Goal: Task Accomplishment & Management: Manage account settings

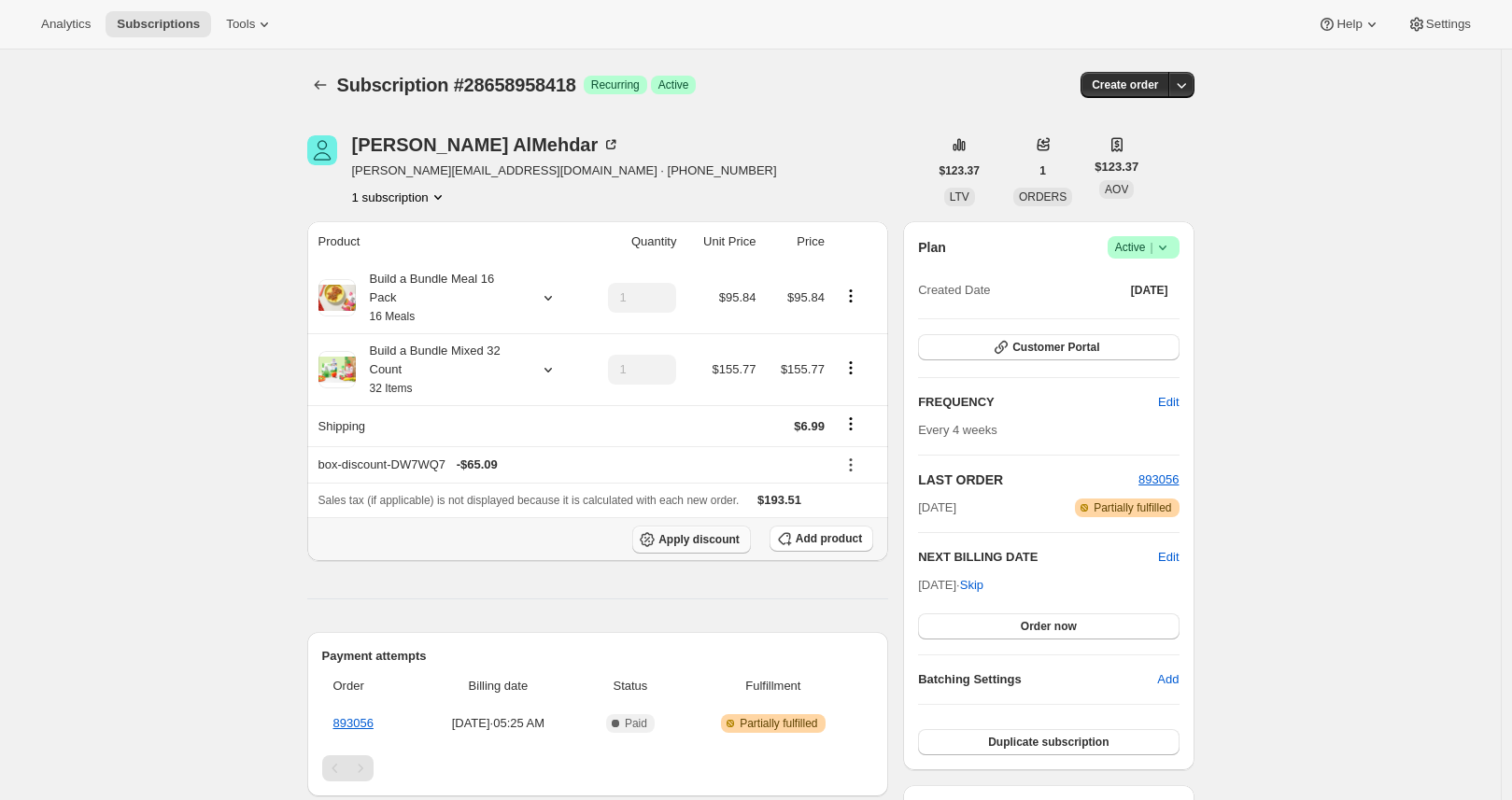
click at [681, 541] on span "Apply discount" at bounding box center [698, 540] width 81 height 15
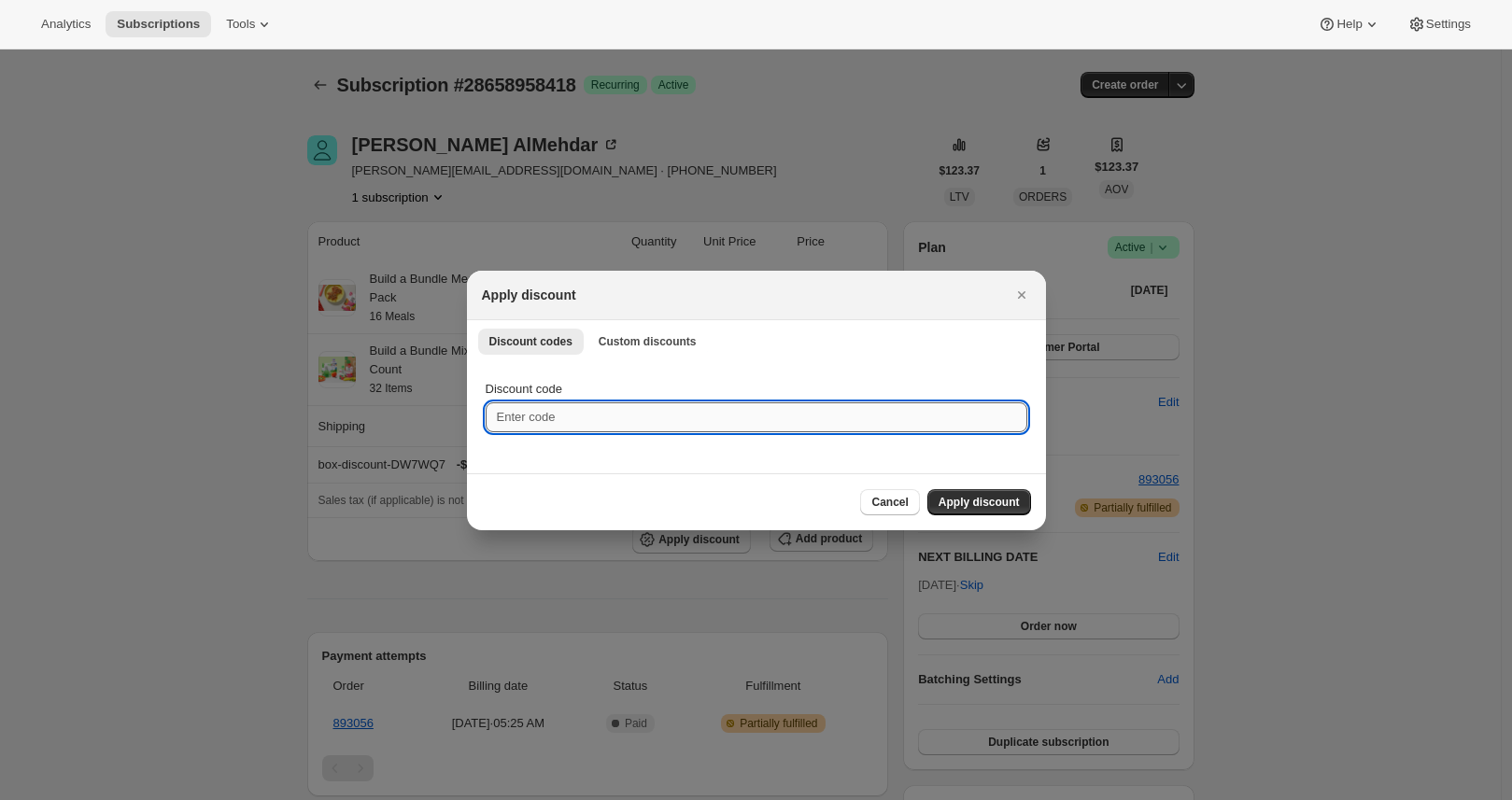
click at [631, 419] on input "Discount code" at bounding box center [756, 417] width 542 height 30
paste input "box-discount-QHIYLI"
type input "box-discount-QHIYLI"
click at [965, 498] on span "Apply discount" at bounding box center [979, 501] width 81 height 15
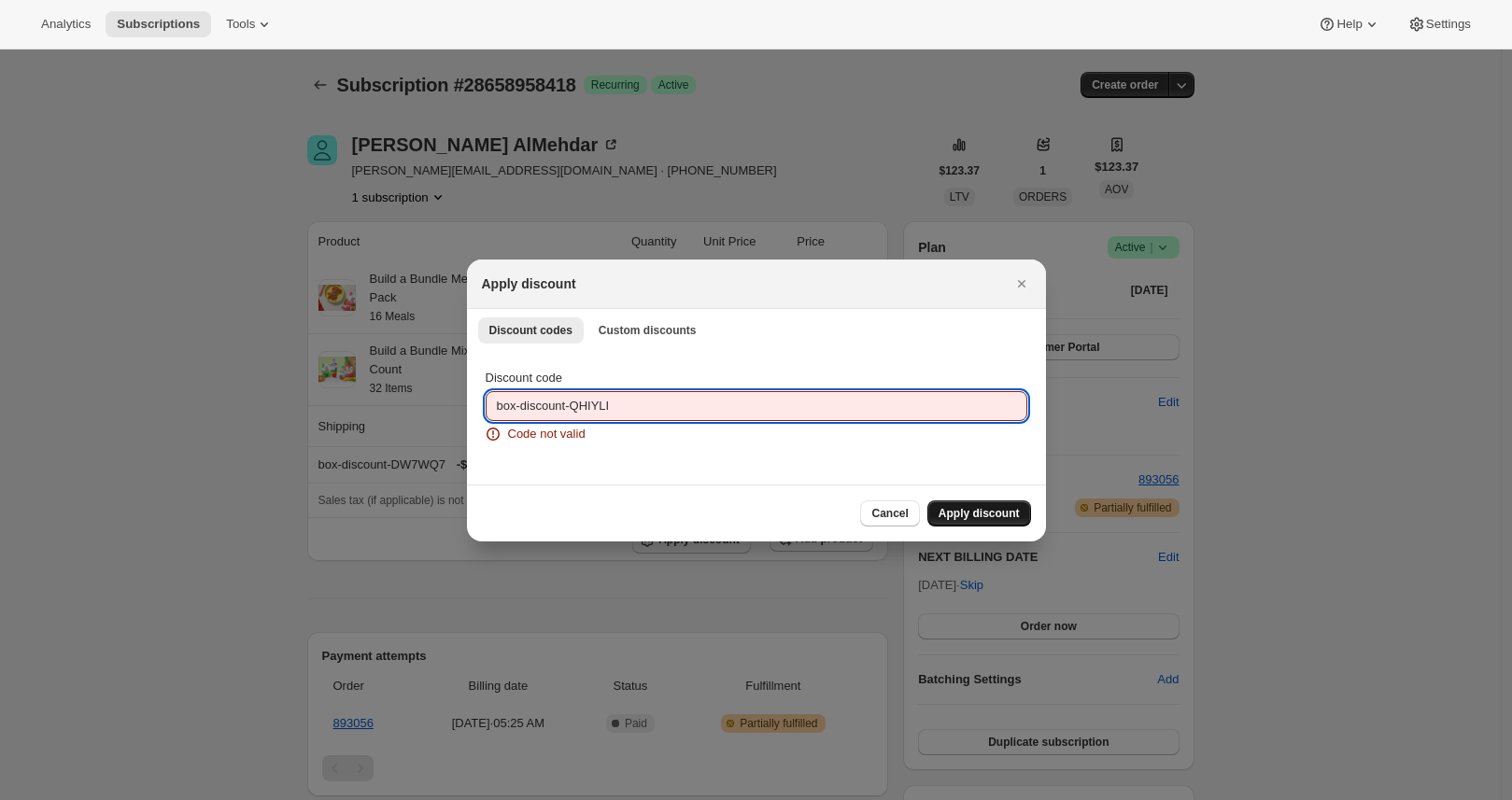
click at [690, 410] on input "box-discount-QHIYLI" at bounding box center [756, 406] width 542 height 30
paste input "DW7WQ7"
type input "box-discount-DW7WQ7"
click at [1000, 507] on span "Apply discount" at bounding box center [979, 513] width 81 height 15
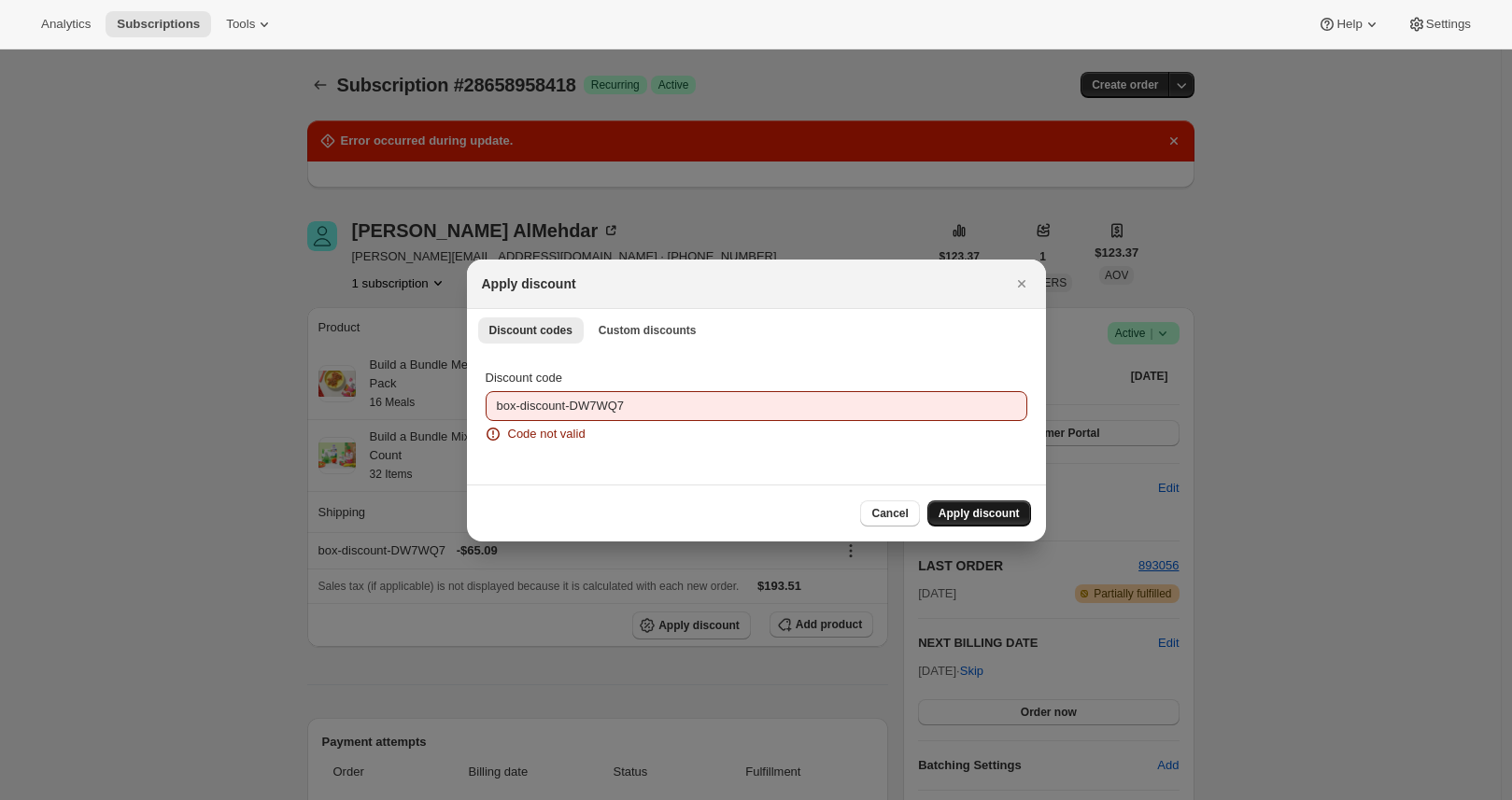
click at [286, 387] on div at bounding box center [756, 400] width 1512 height 800
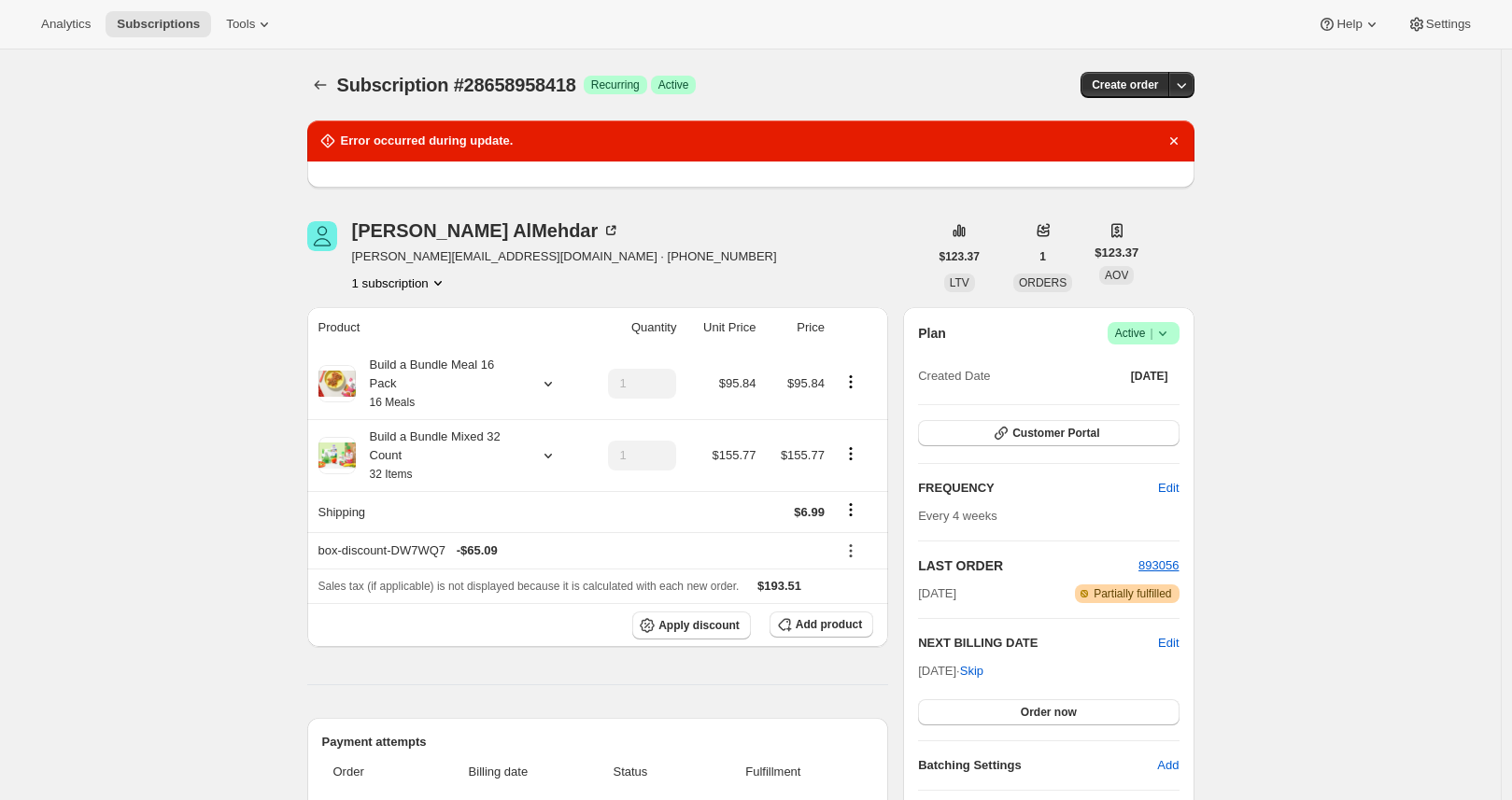
click at [266, 389] on div "Subscription #28658958418. This page is ready Subscription #28658958418 Success…" at bounding box center [750, 739] width 1501 height 1380
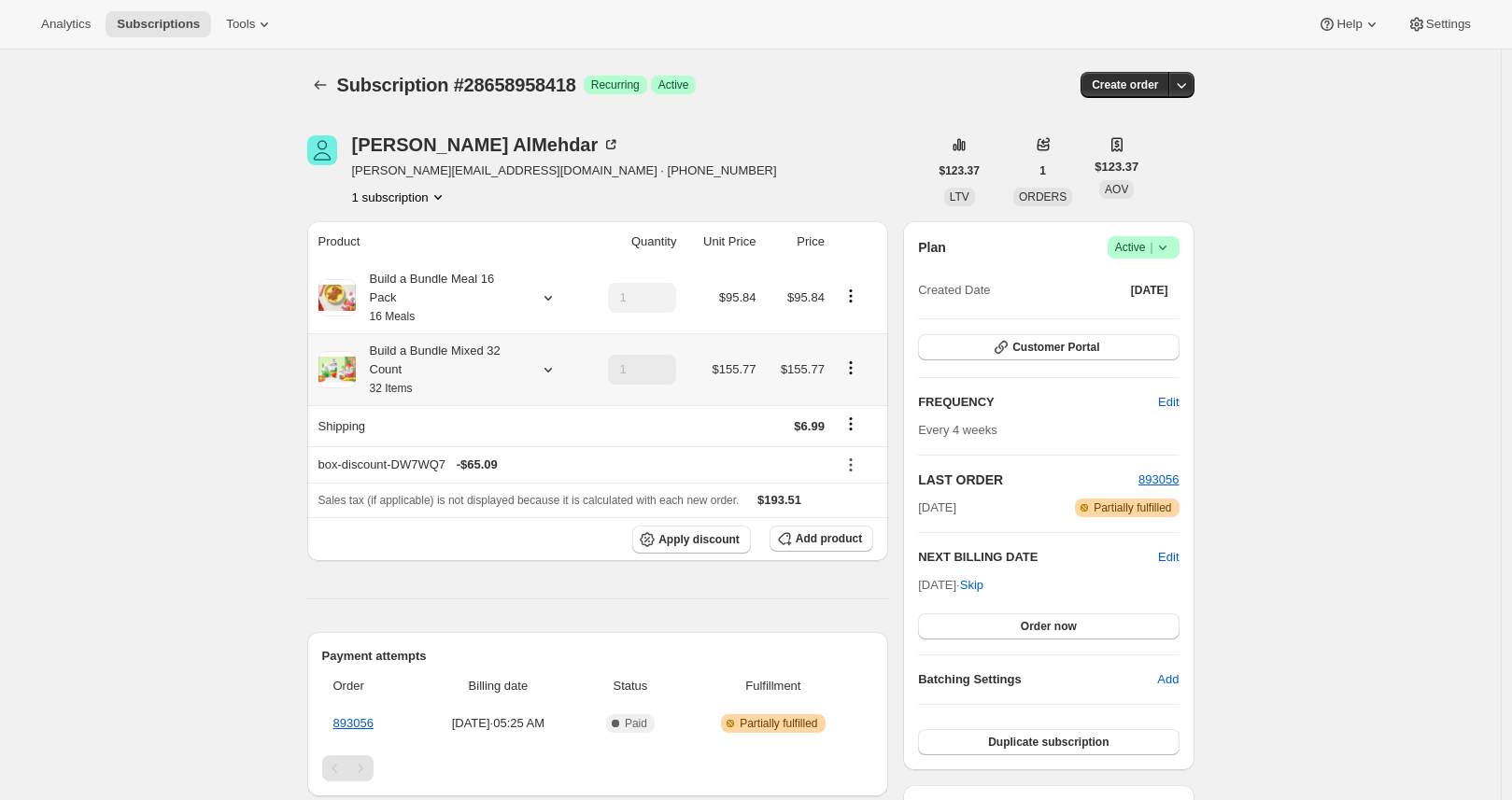
click at [420, 373] on div "Build a Bundle Mixed 32 Count 32 Items" at bounding box center [440, 369] width 168 height 56
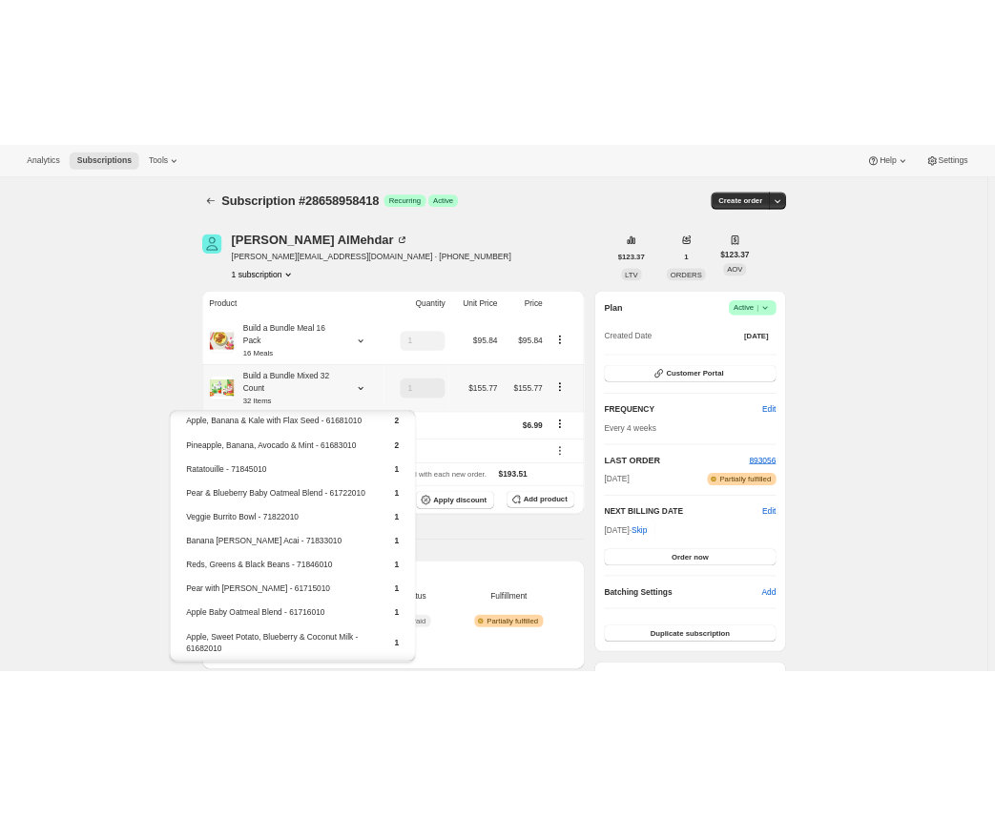
scroll to position [775, 0]
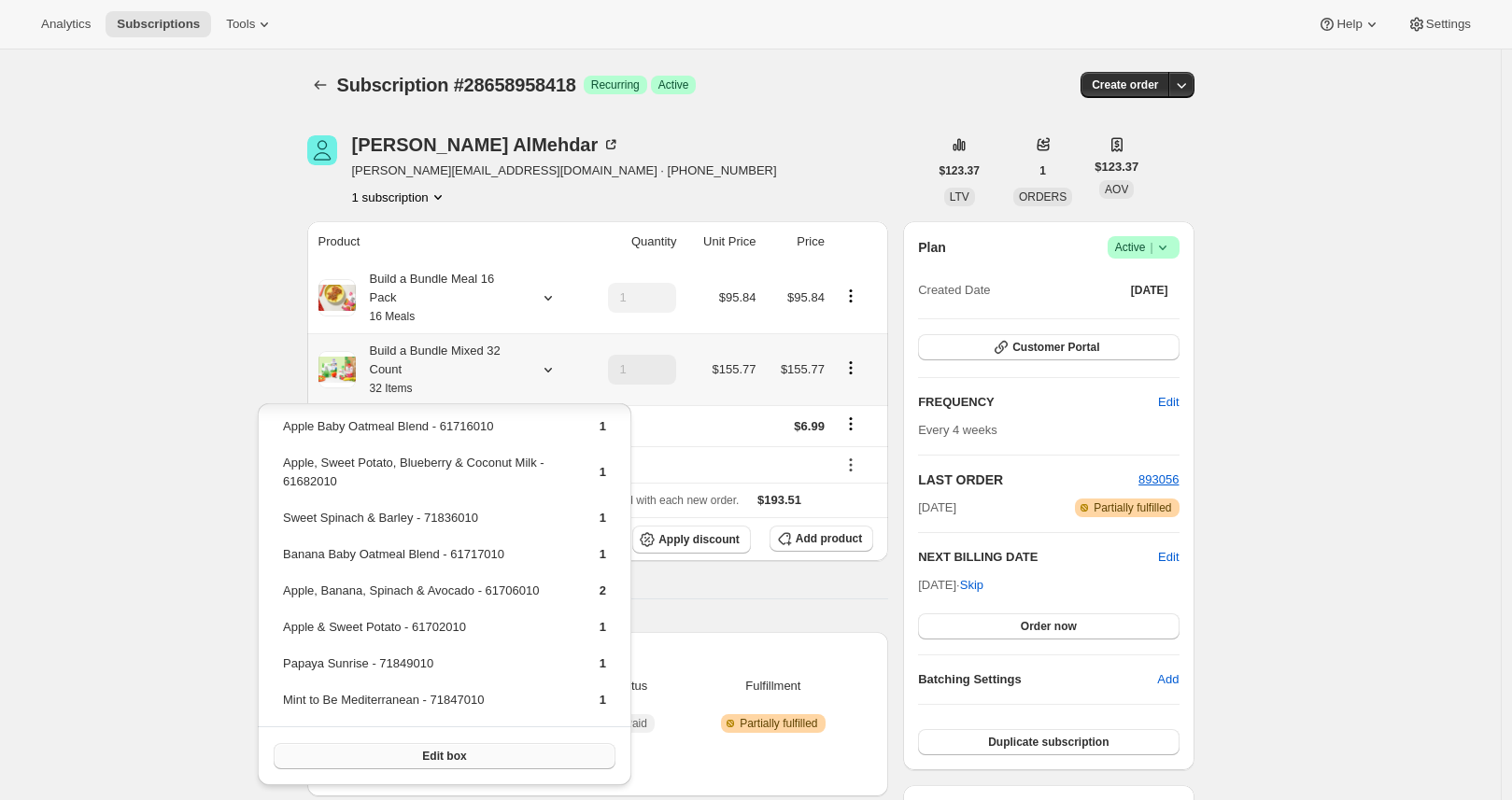
click at [448, 757] on span "Edit box" at bounding box center [444, 756] width 44 height 15
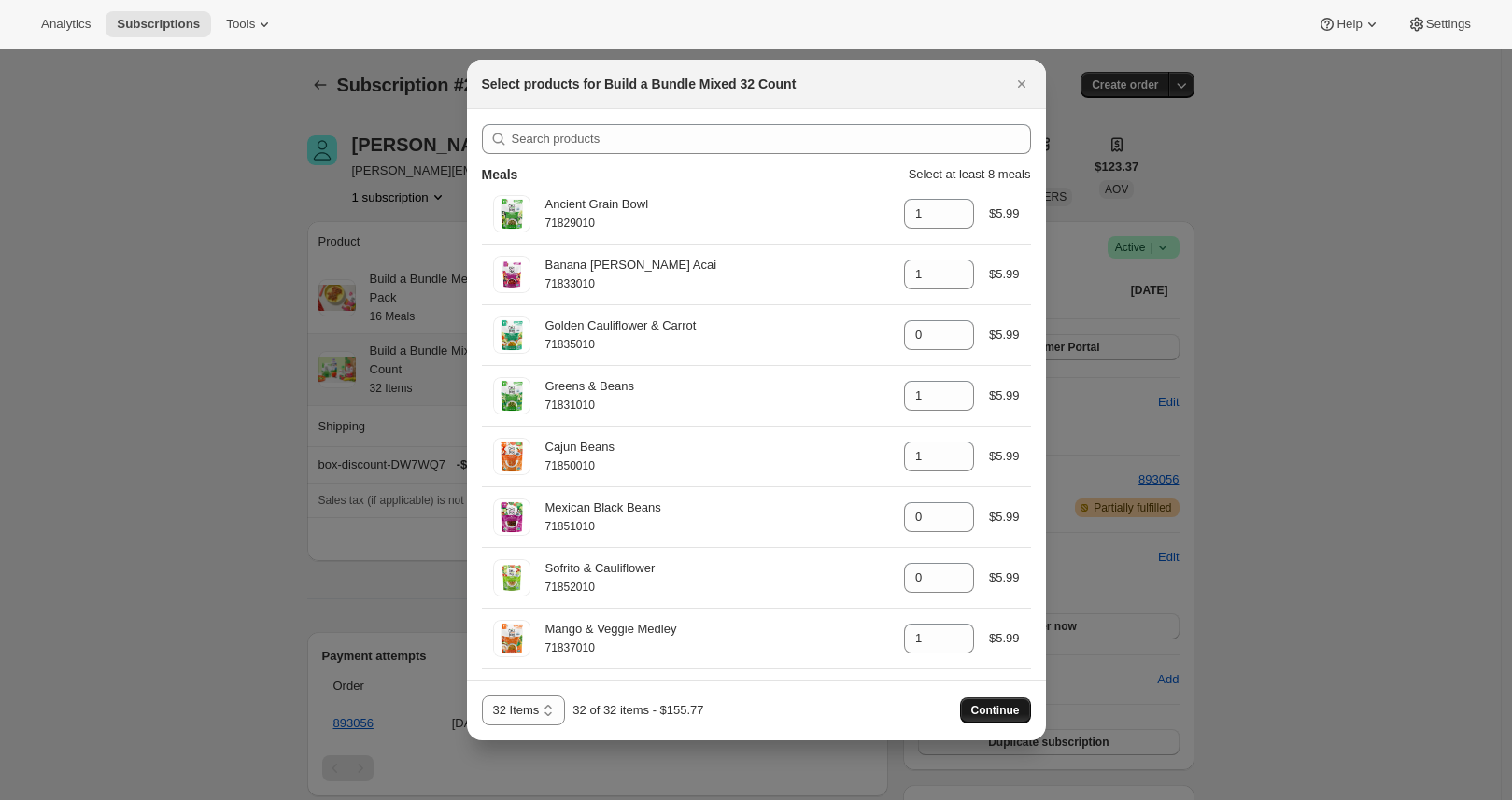
click at [1022, 704] on button "Continue" at bounding box center [995, 710] width 71 height 26
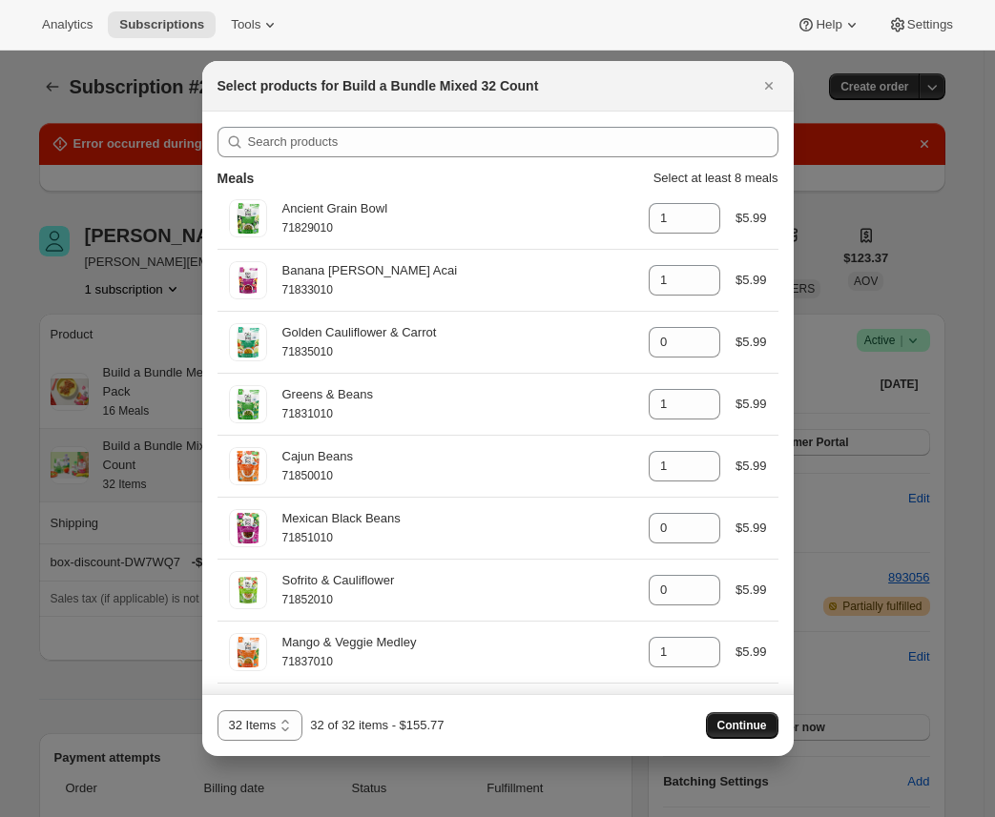
click at [727, 729] on span "Continue" at bounding box center [742, 725] width 50 height 15
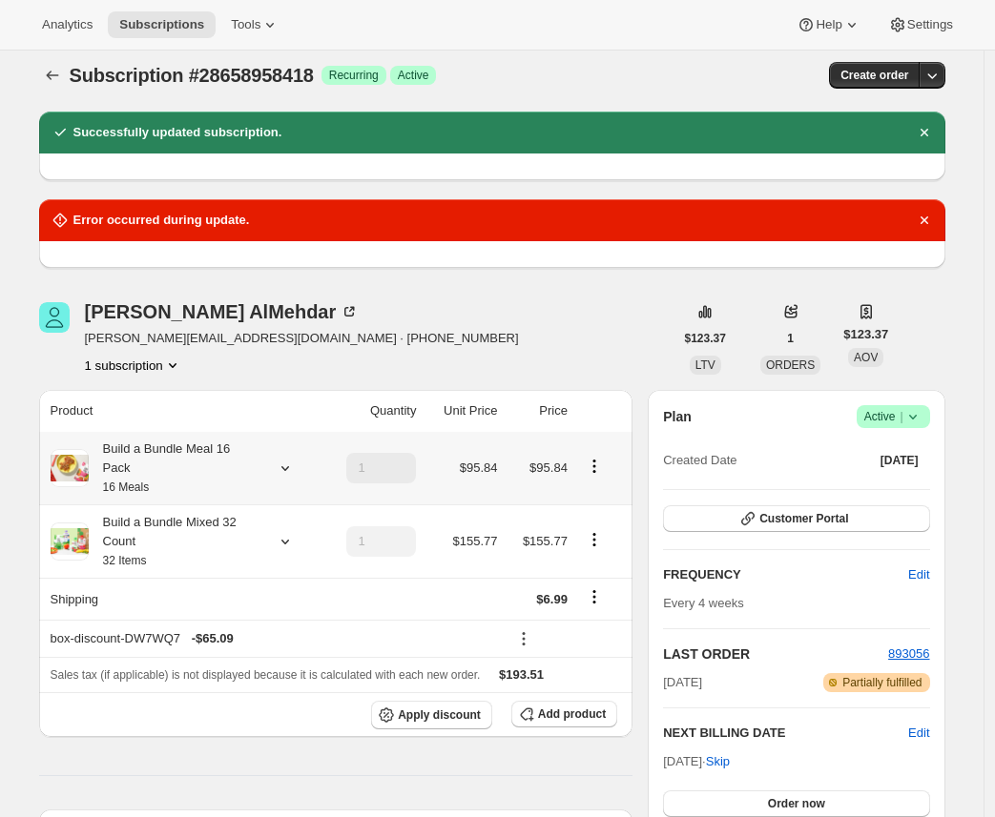
scroll to position [31, 0]
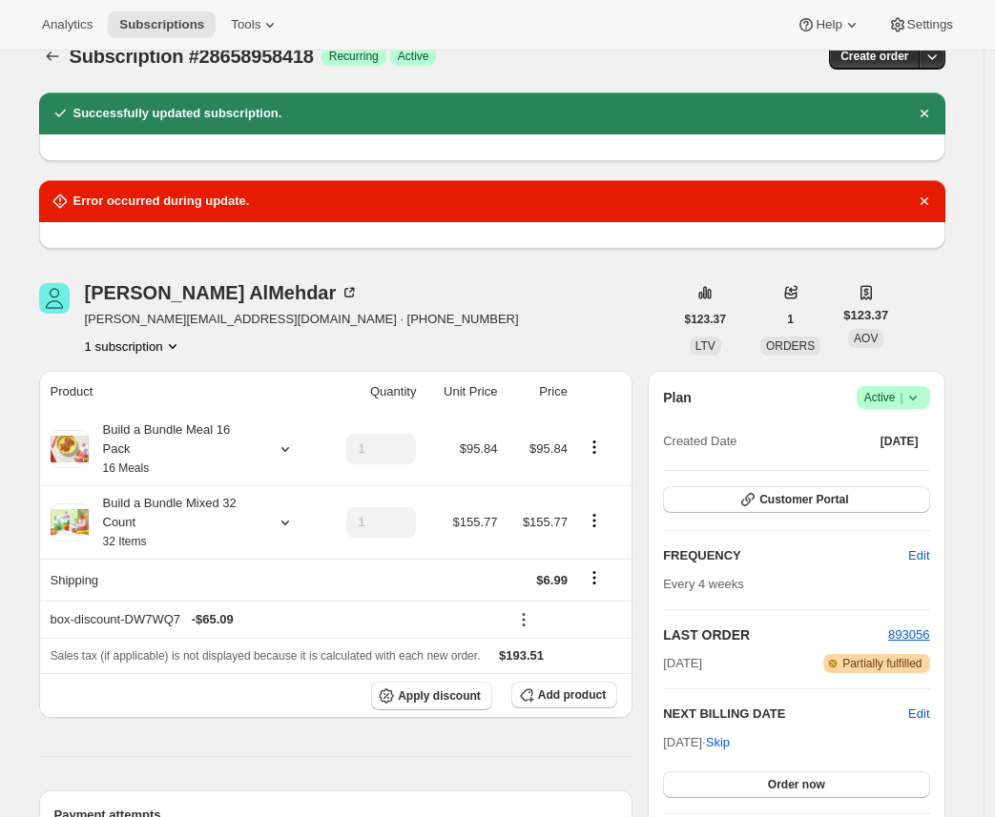
click at [25, 487] on div "Subscription #28658958418. This page is ready Subscription #28658958418 Success…" at bounding box center [492, 768] width 952 height 1496
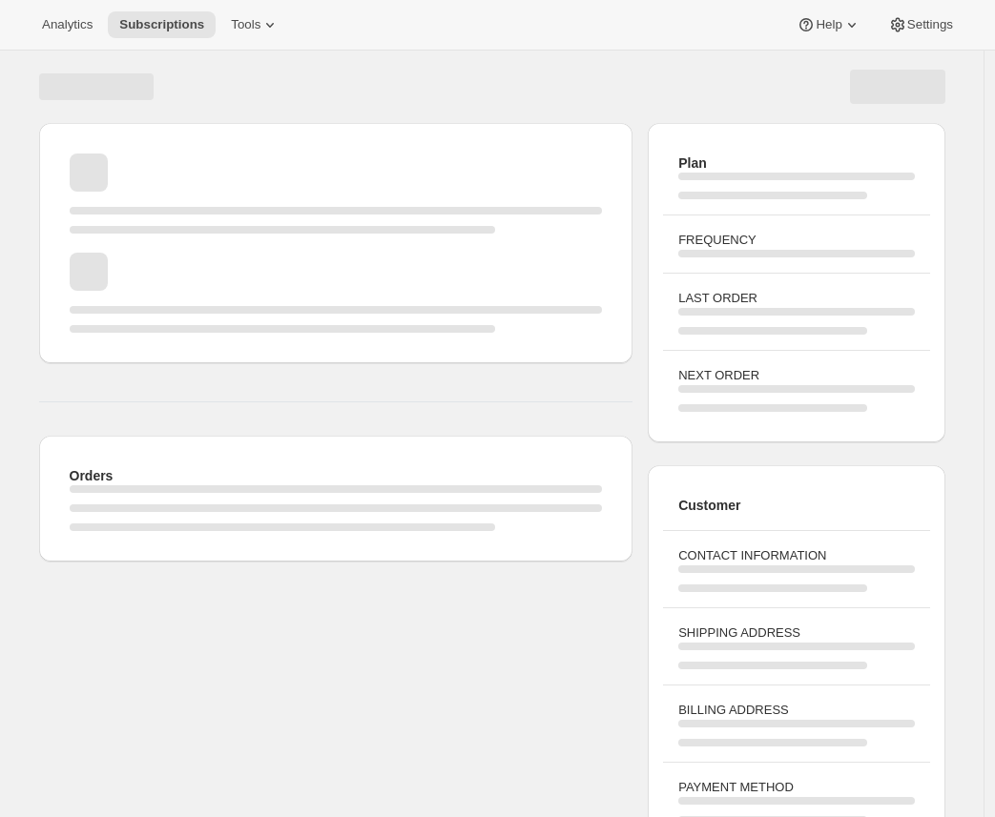
click at [655, 82] on div "Page loading" at bounding box center [492, 87] width 906 height 34
click at [432, 34] on div "Analytics Subscriptions Tools Help Settings" at bounding box center [497, 25] width 995 height 51
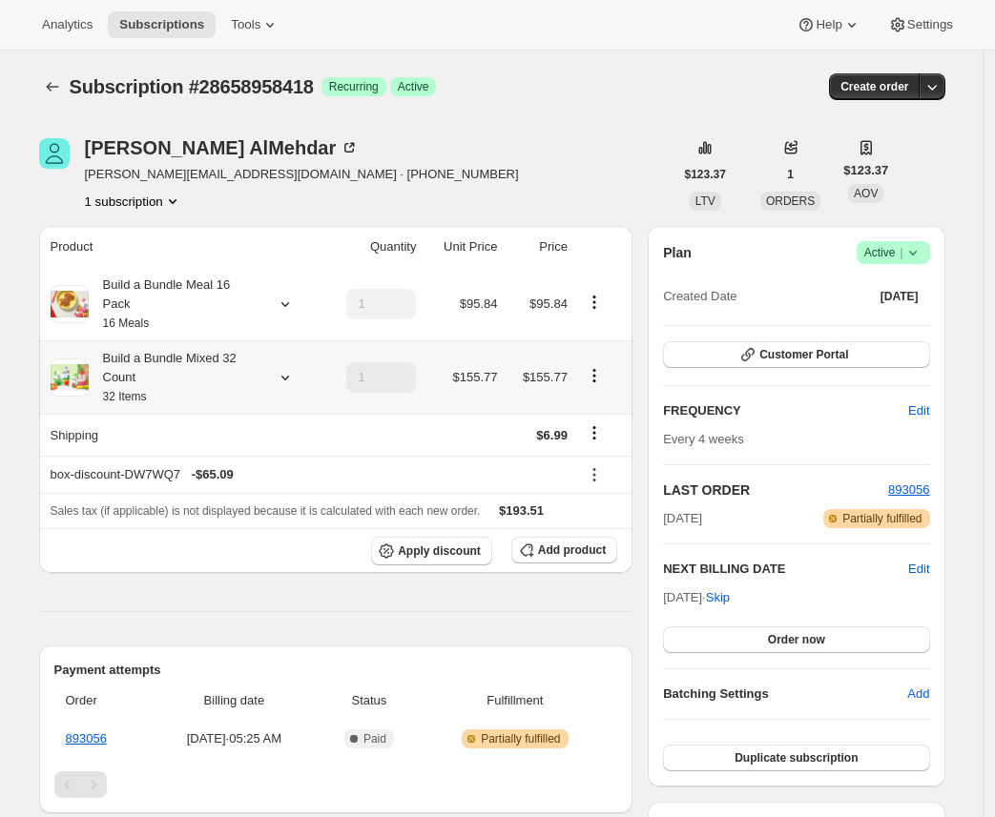
click at [232, 371] on div "Build a Bundle Mixed 32 Count 32 Items" at bounding box center [175, 377] width 172 height 57
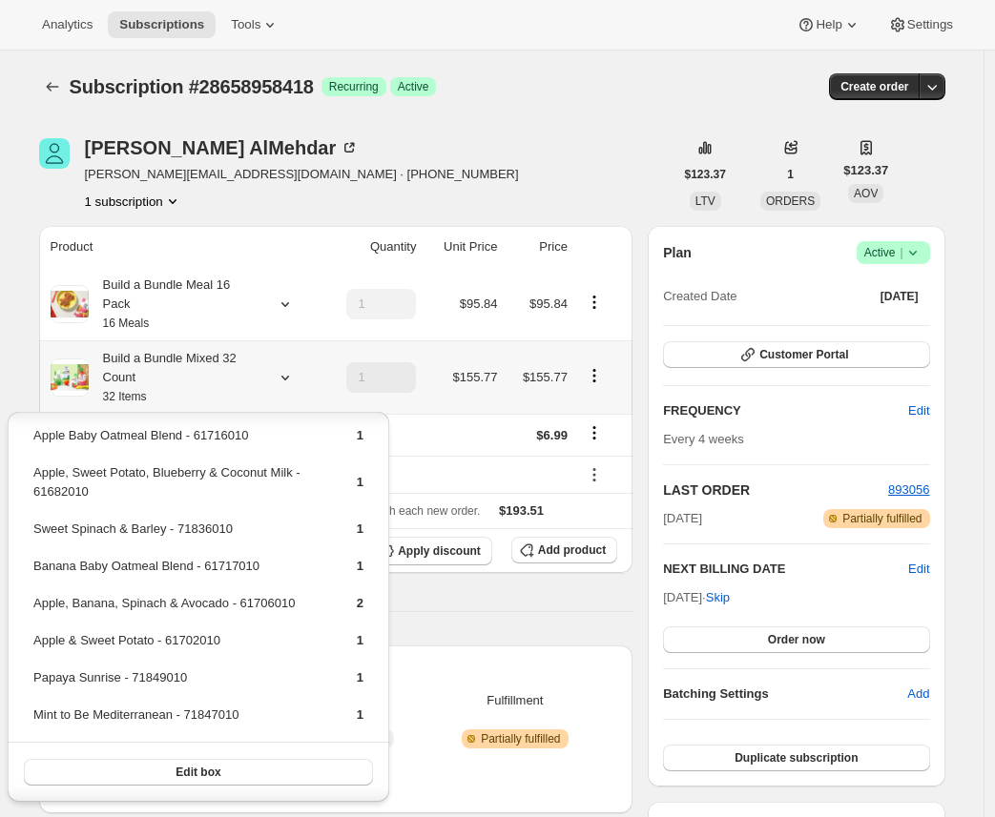
scroll to position [775, 0]
click at [307, 774] on button "Edit box" at bounding box center [198, 772] width 349 height 27
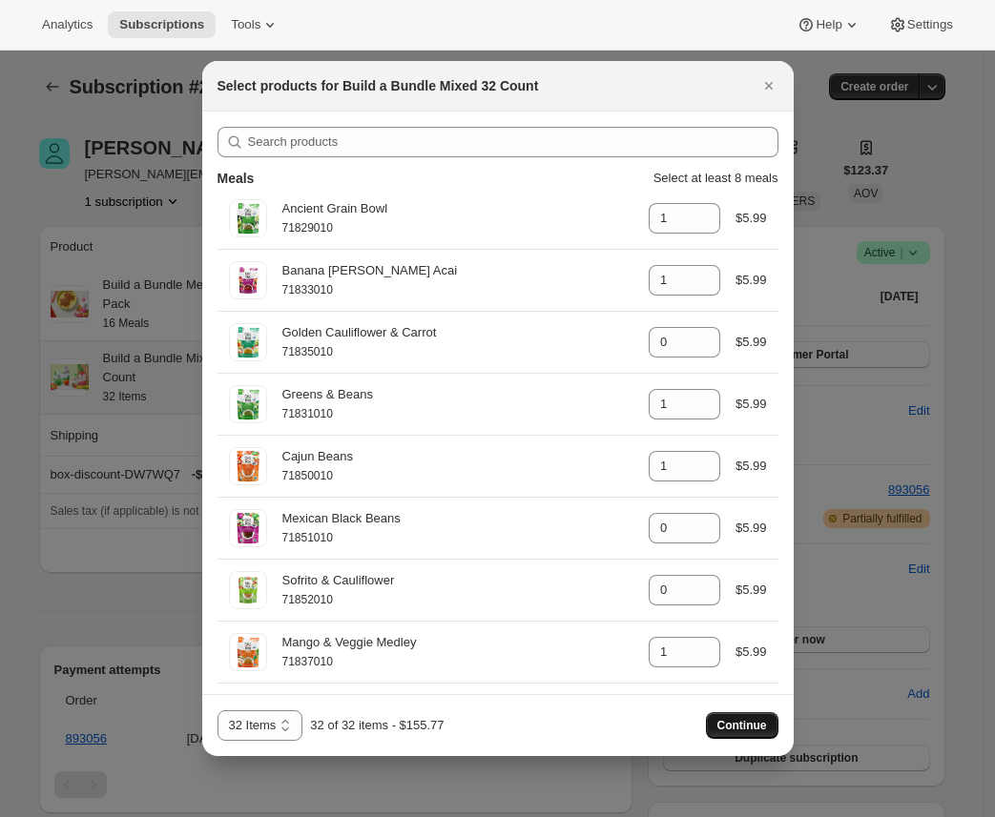
click at [724, 727] on span "Continue" at bounding box center [742, 725] width 50 height 15
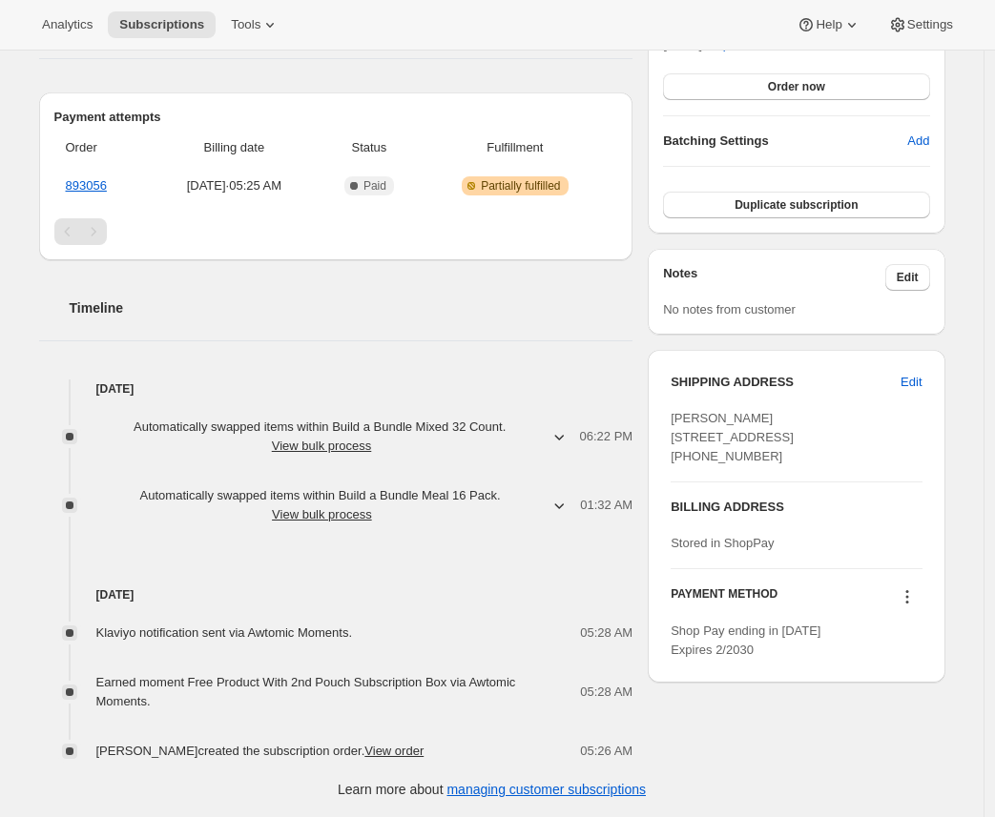
scroll to position [642, 0]
click at [423, 744] on link "View order" at bounding box center [393, 750] width 59 height 14
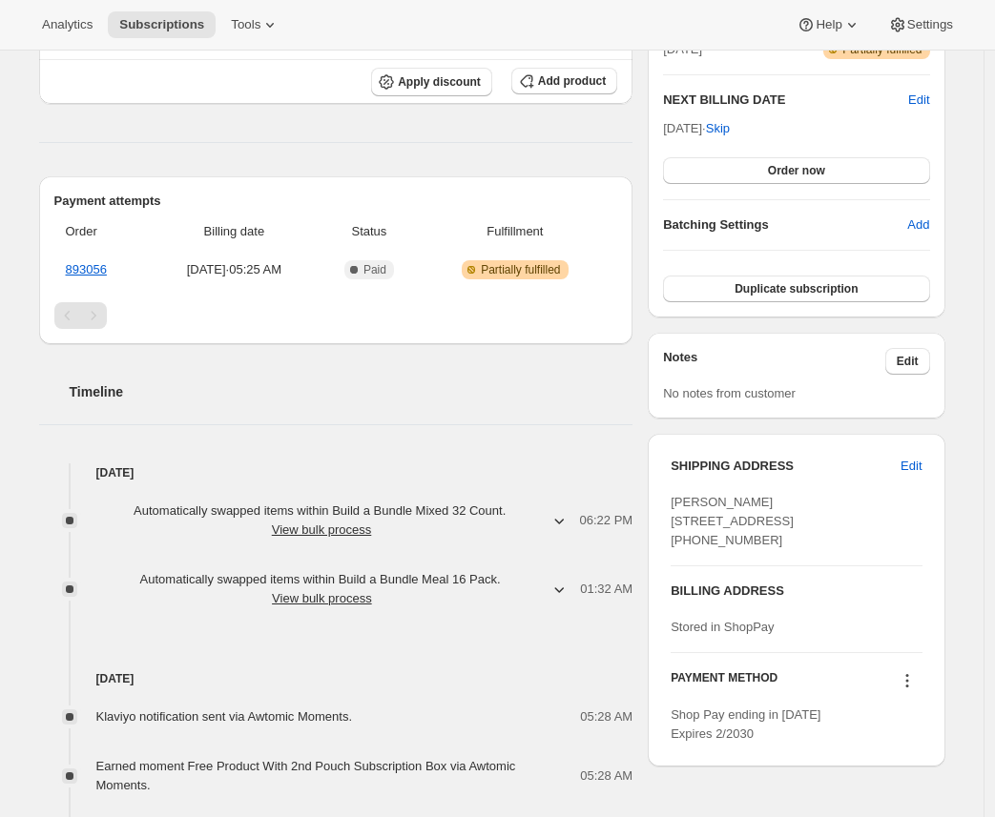
scroll to position [245, 0]
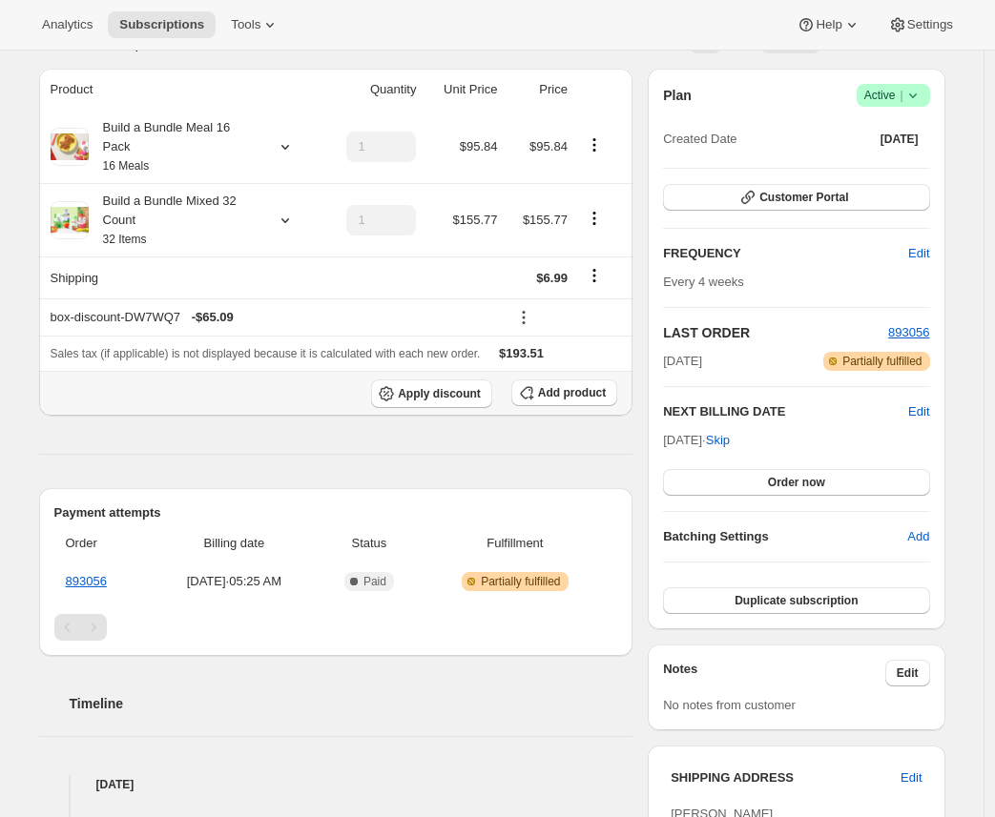
click at [246, 418] on div "Product Quantity Unit Price Price Build a Bundle Meal 16 Pack 16 Meals 1 $95.84…" at bounding box center [336, 613] width 594 height 1088
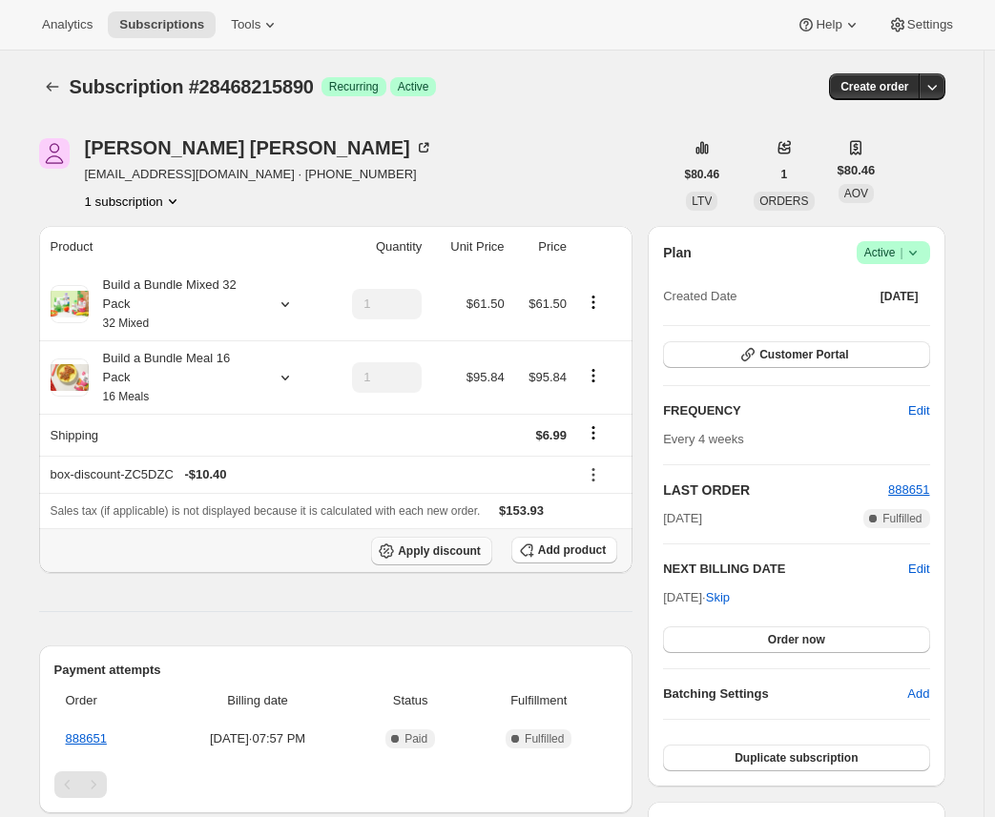
click at [438, 557] on span "Apply discount" at bounding box center [439, 551] width 83 height 15
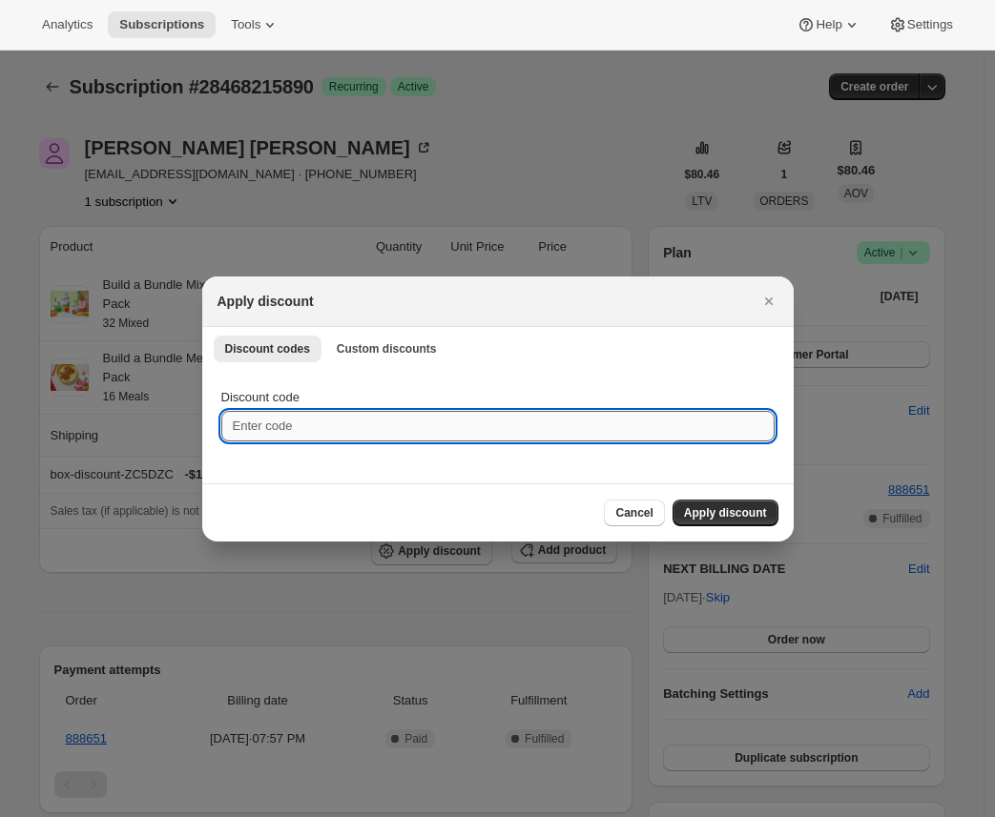
click at [437, 427] on input "Discount code" at bounding box center [497, 426] width 553 height 31
paste input "box-discount-DW7WQ7"
type input "box-discount-DW7WQ7"
click at [728, 506] on span "Apply discount" at bounding box center [725, 512] width 83 height 15
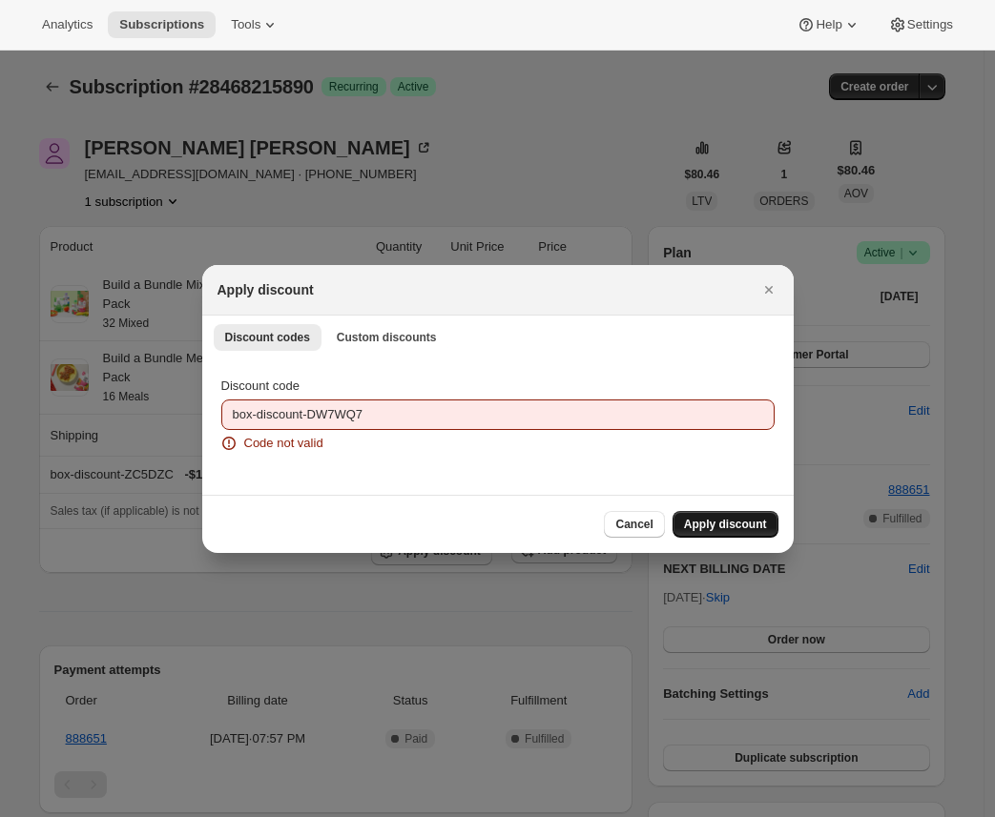
drag, startPoint x: 770, startPoint y: 289, endPoint x: 750, endPoint y: 308, distance: 27.7
click at [770, 290] on icon "Close" at bounding box center [768, 290] width 8 height 8
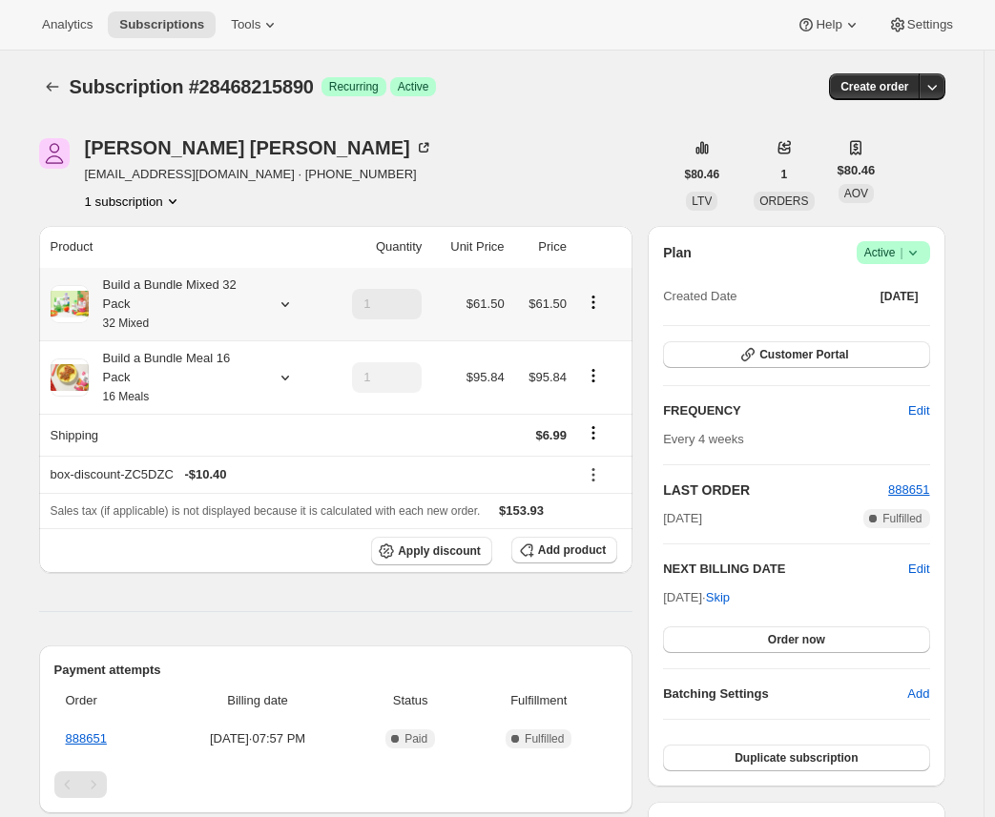
click at [125, 312] on div "Build a Bundle Mixed 32 Pack 32 Mixed" at bounding box center [175, 304] width 172 height 57
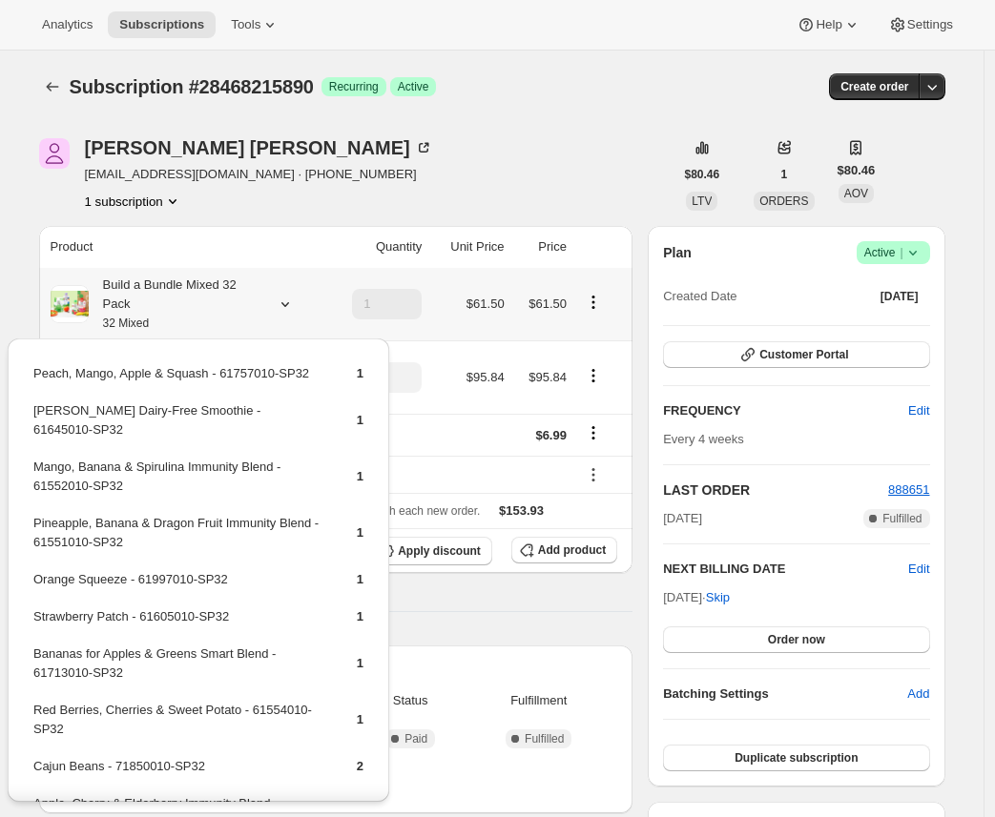
scroll to position [407, 0]
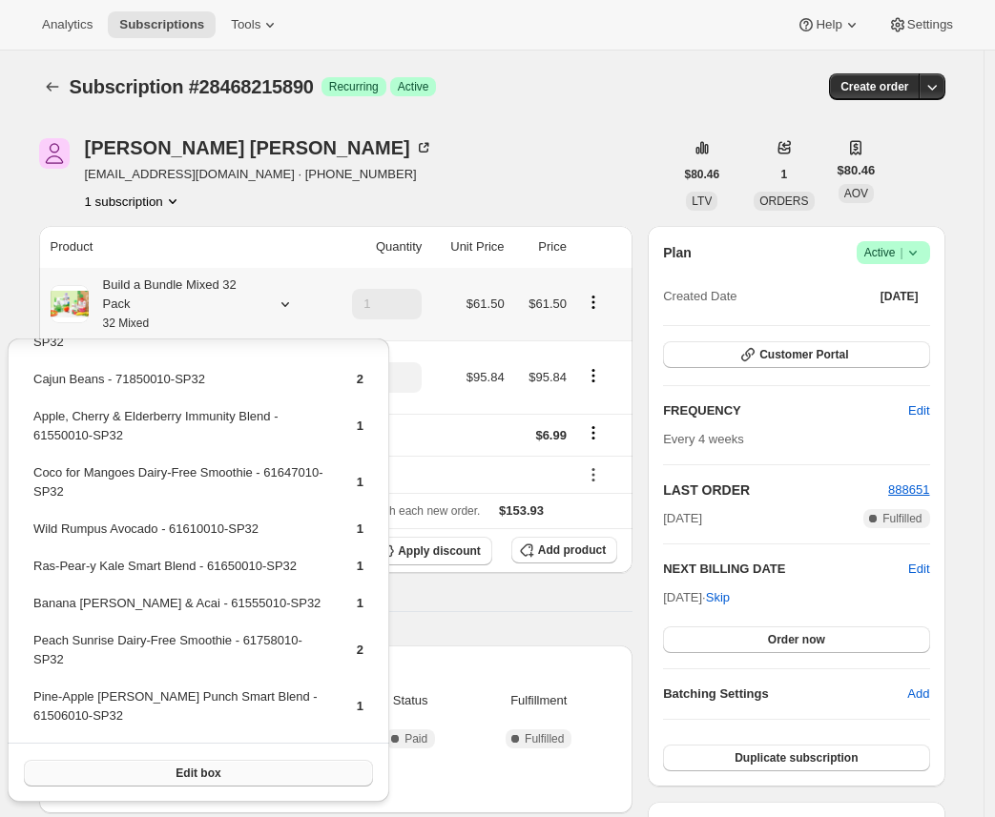
click at [182, 770] on span "Edit box" at bounding box center [197, 773] width 45 height 15
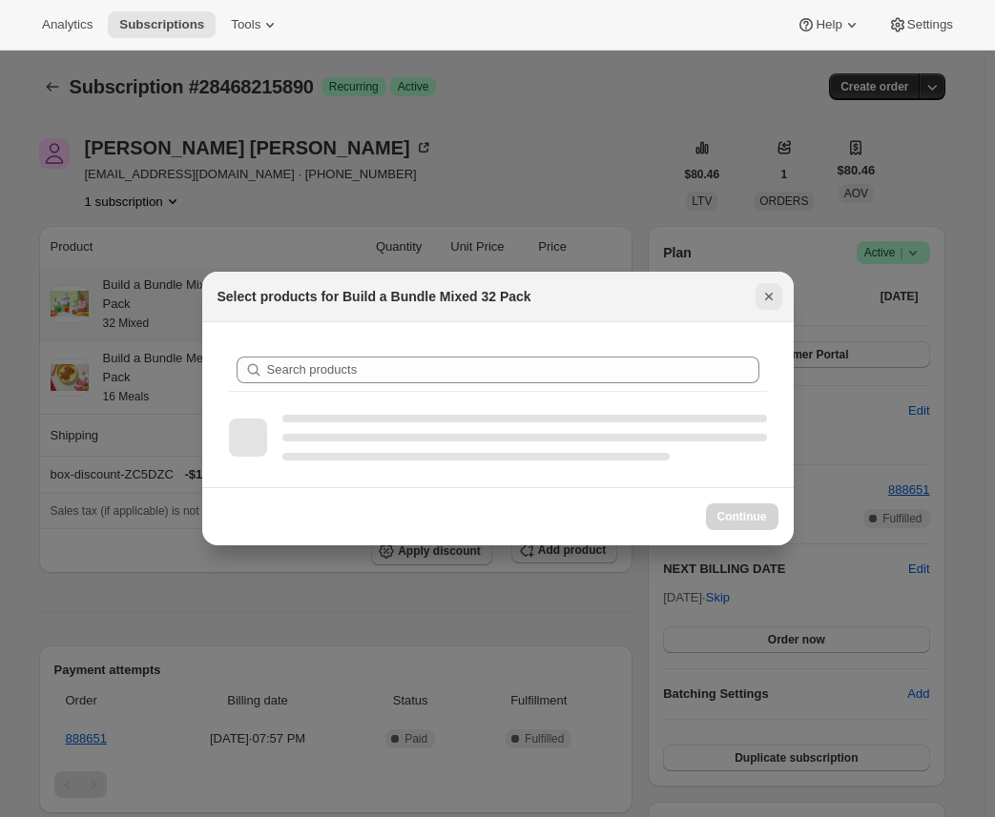
click at [772, 286] on button "Close" at bounding box center [768, 296] width 27 height 27
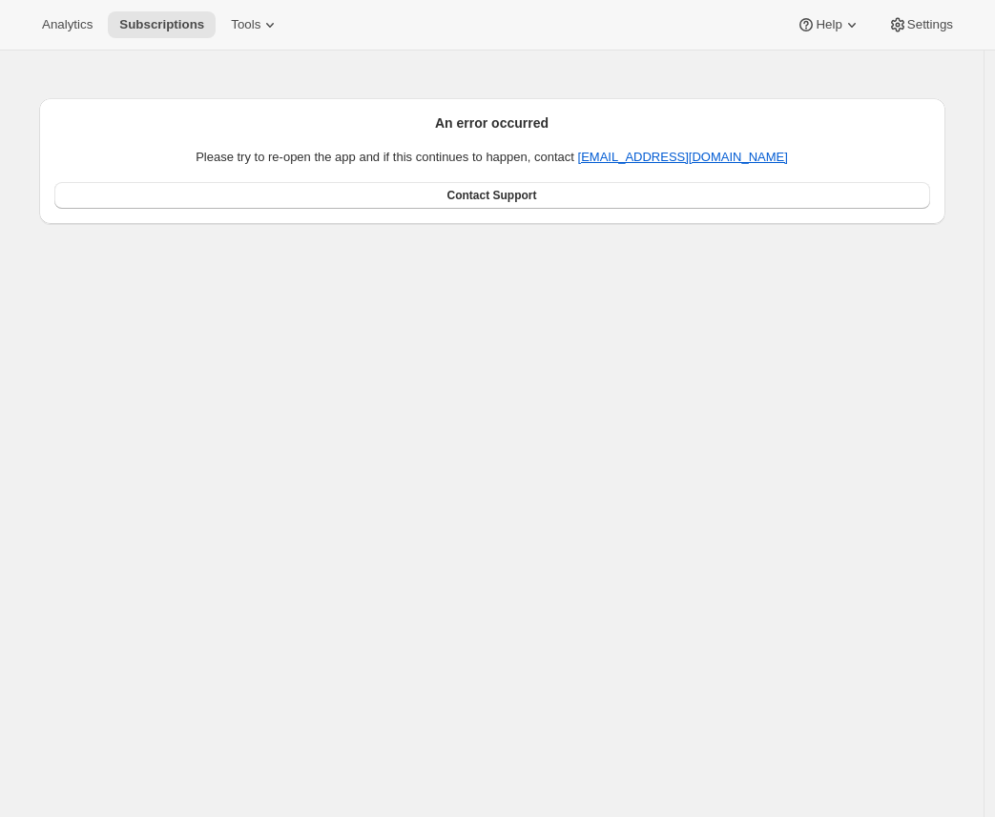
click at [689, 56] on div "An error occurred Please try to re-open the app and if this continues to happen…" at bounding box center [484, 139] width 921 height 170
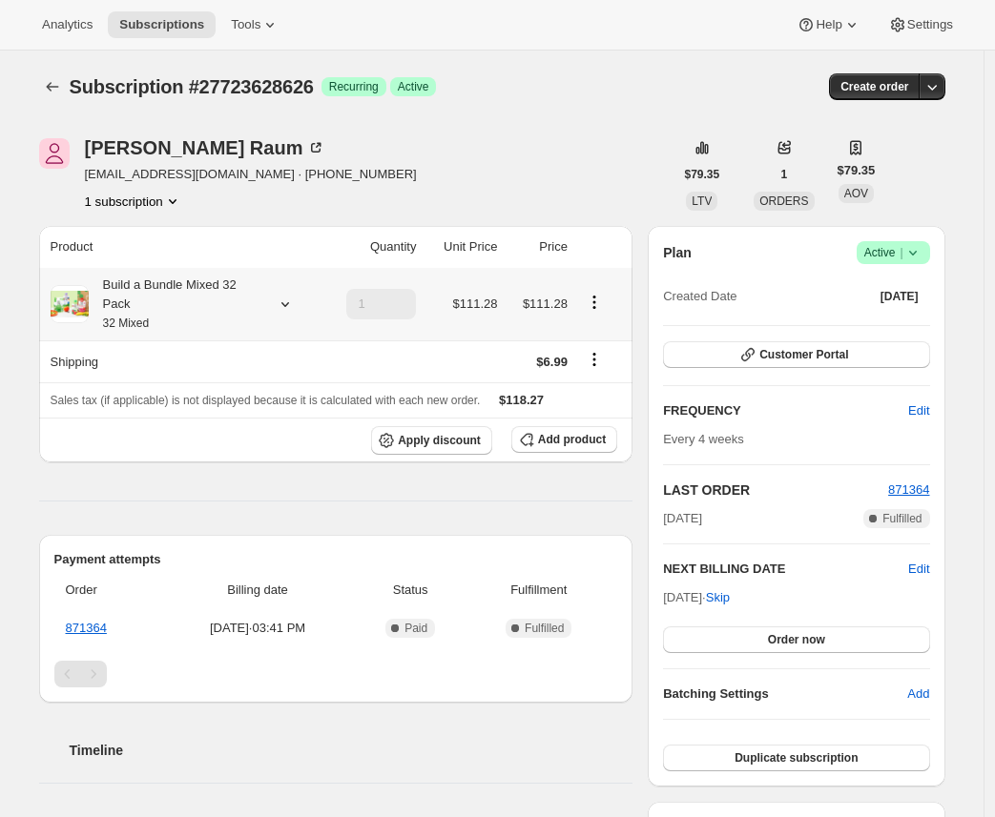
click at [141, 305] on div "Build a Bundle Mixed 32 Pack 32 Mixed" at bounding box center [175, 304] width 172 height 57
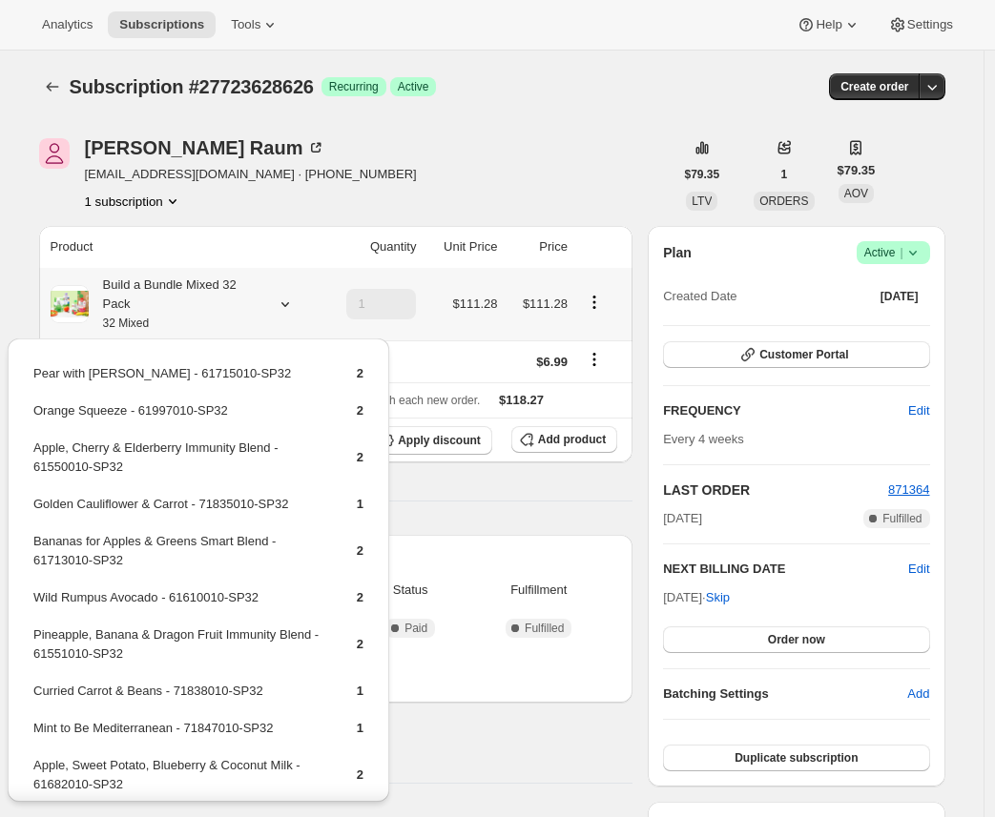
scroll to position [423, 0]
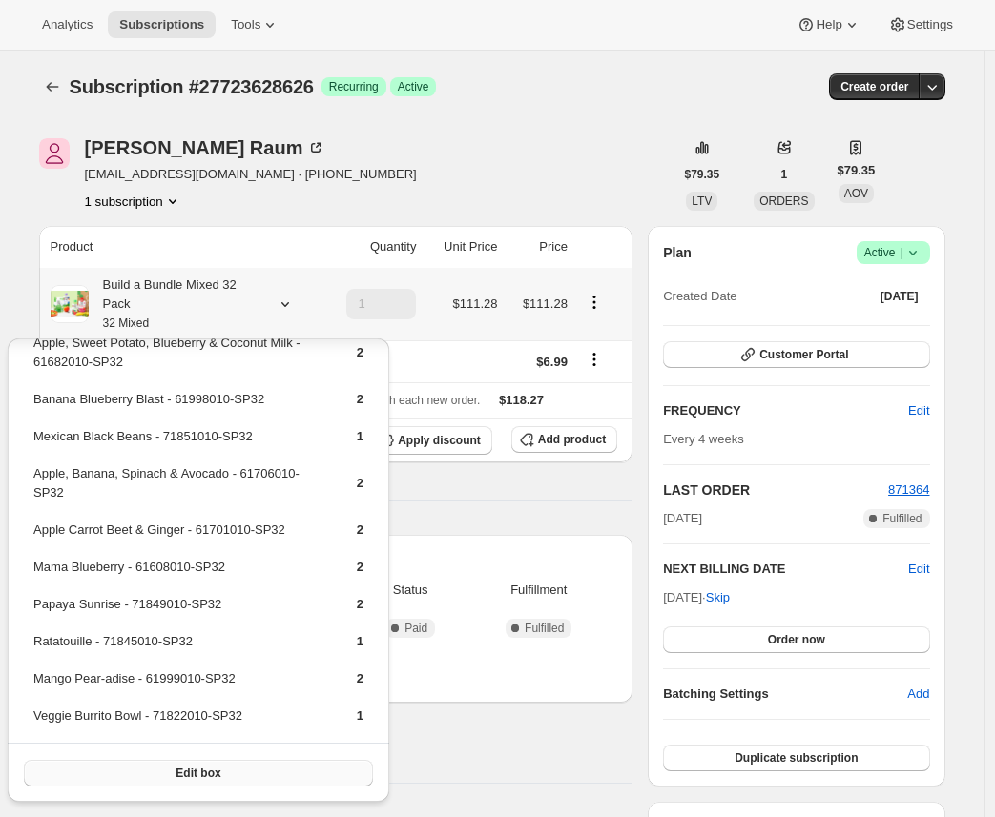
click at [260, 777] on button "Edit box" at bounding box center [198, 773] width 349 height 27
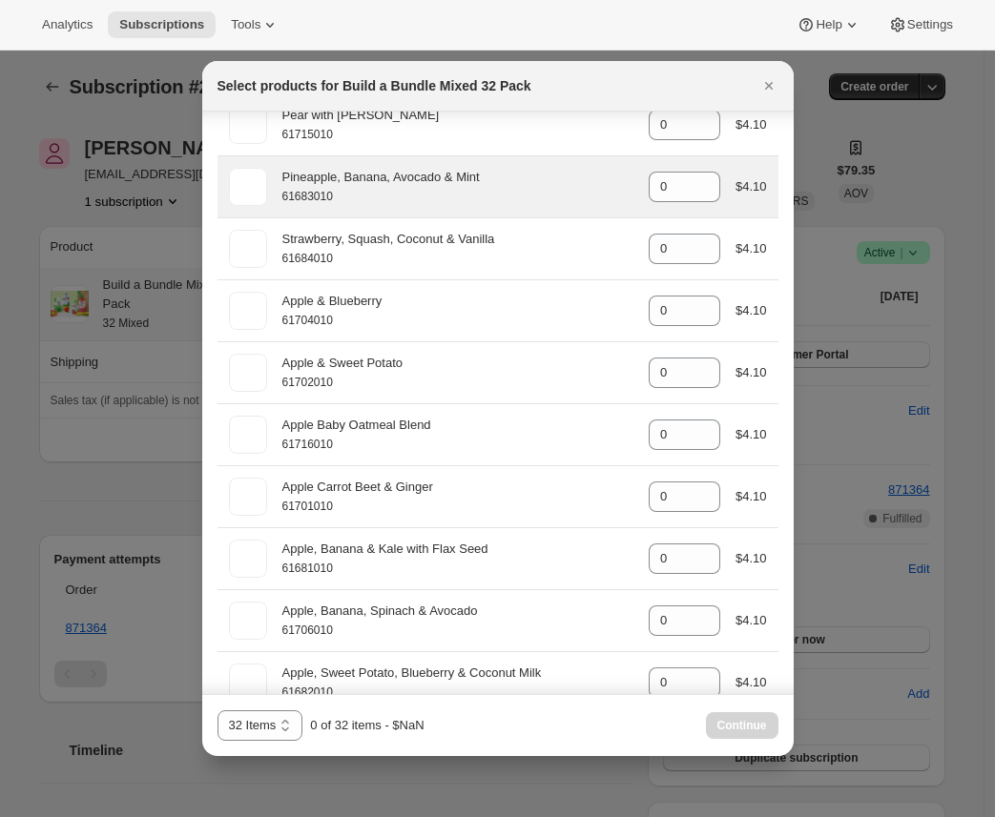
scroll to position [0, 0]
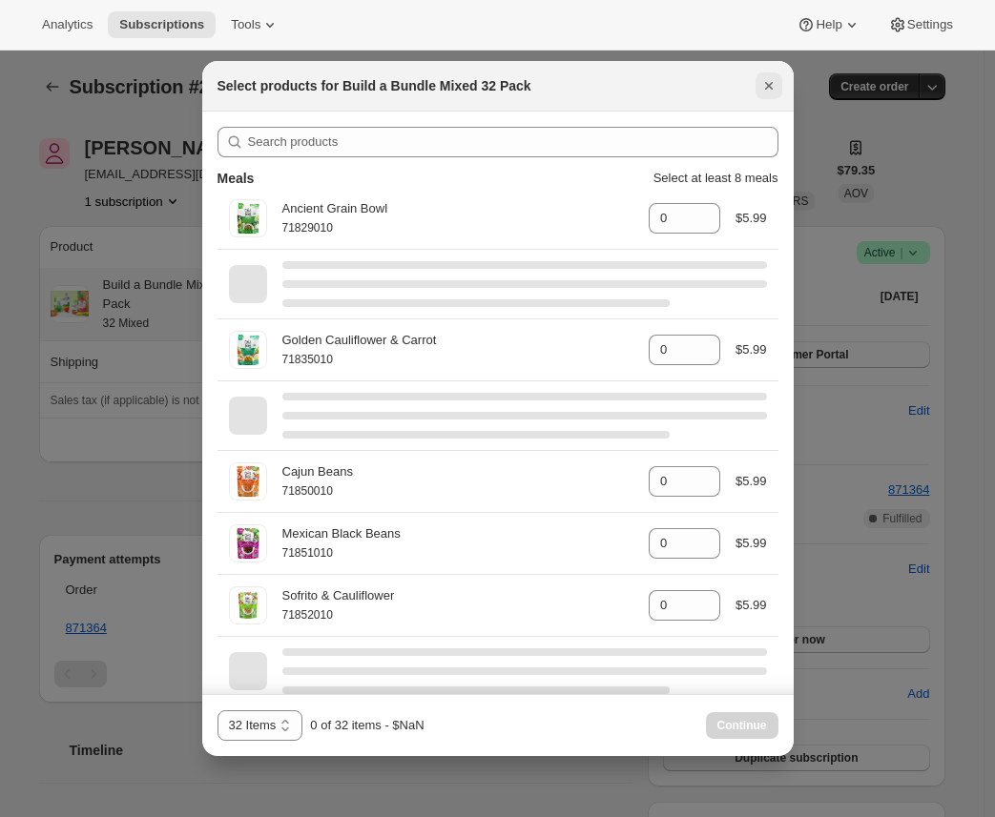
click at [767, 91] on icon "Close" at bounding box center [768, 85] width 19 height 19
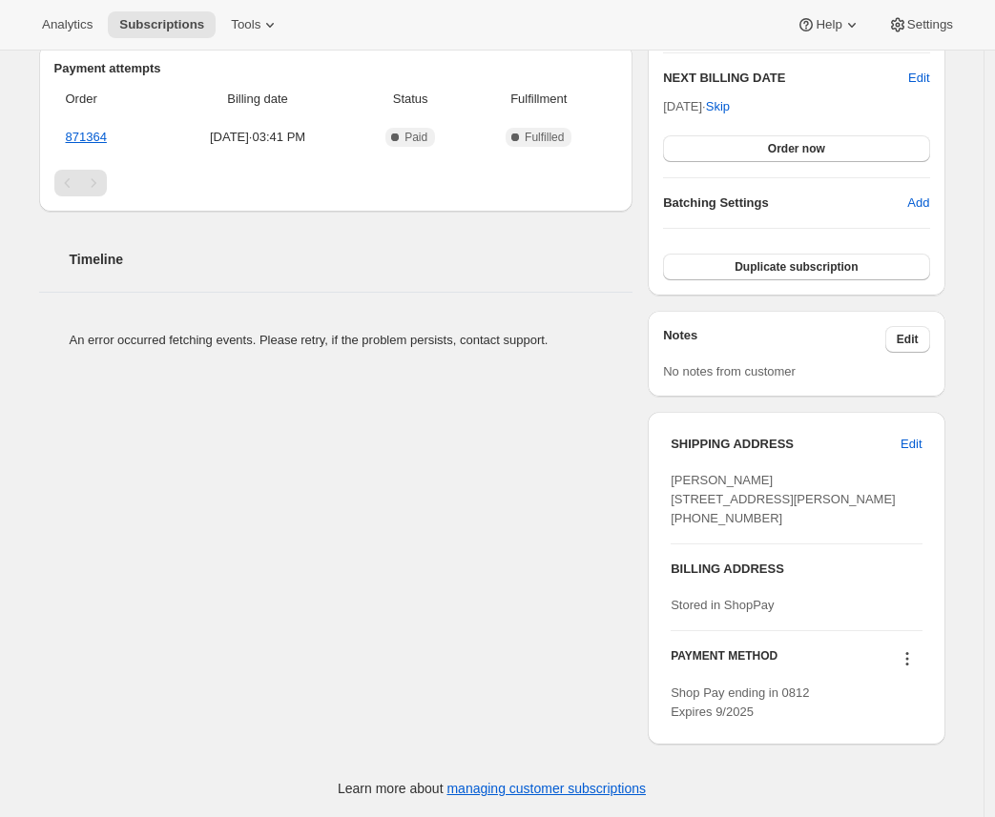
scroll to position [512, 0]
click at [647, 390] on div "Taylor Raum taylorraum@gmail.com · +12409972811 1 subscription $79.35 LTV 1 ORD…" at bounding box center [484, 189] width 921 height 1144
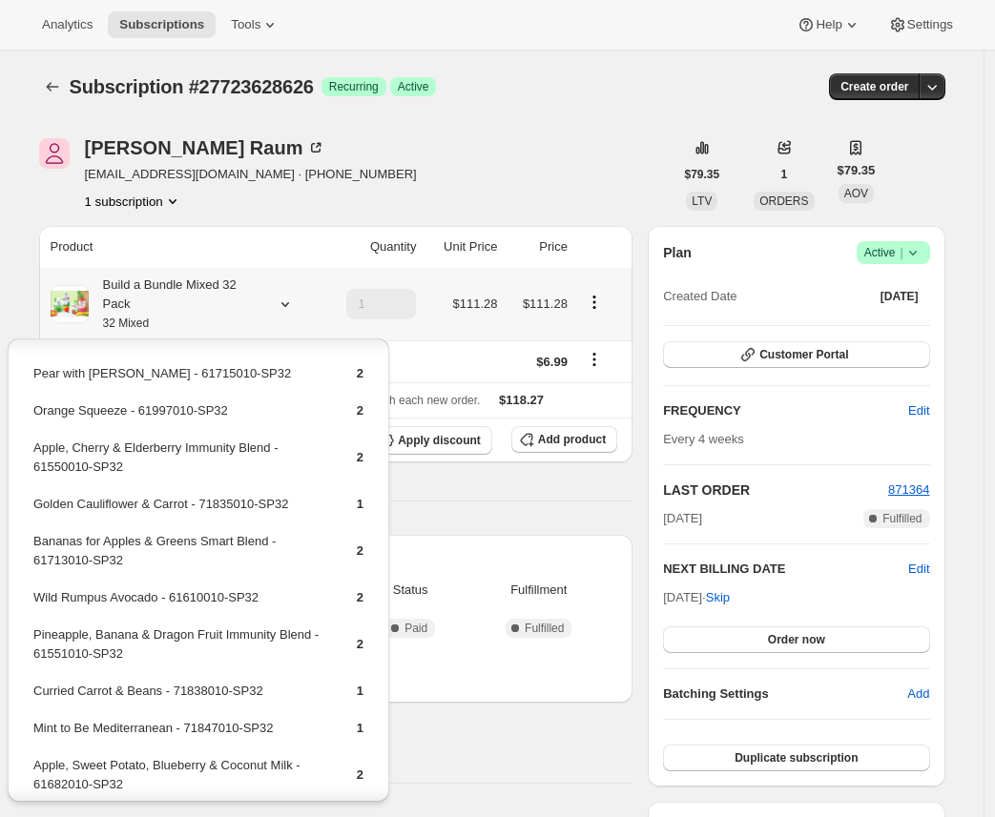
scroll to position [423, 0]
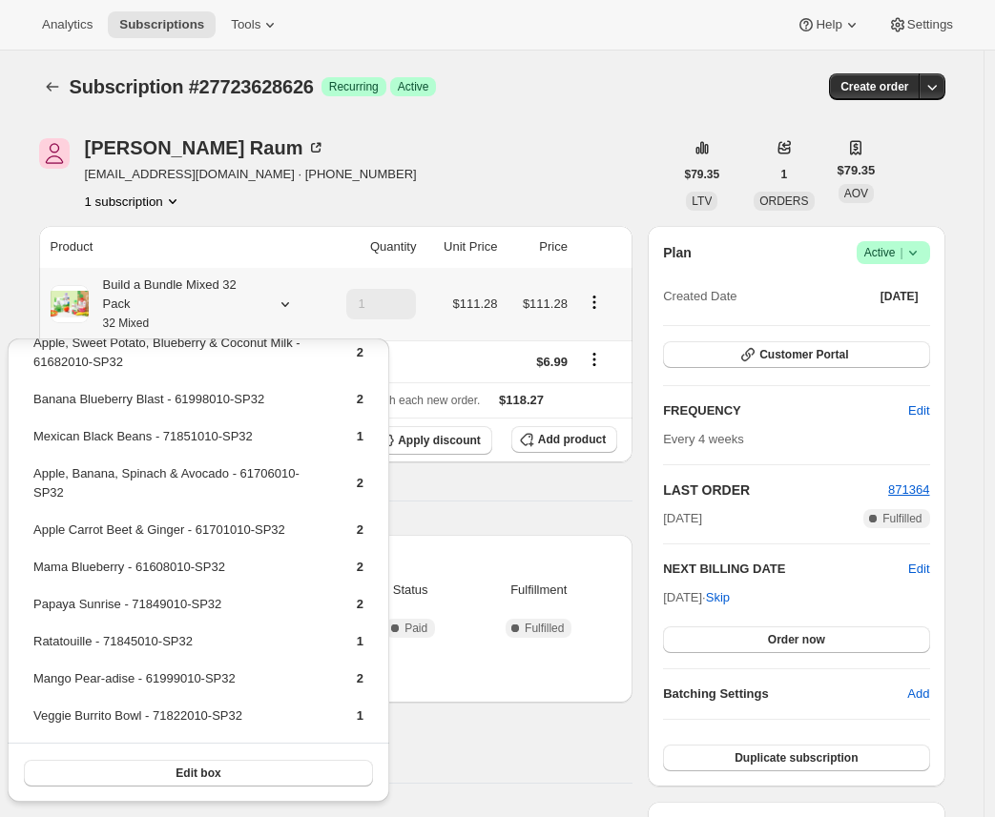
click at [278, 789] on div "Edit box" at bounding box center [199, 773] width 382 height 60
click at [282, 774] on button "Edit box" at bounding box center [198, 773] width 349 height 27
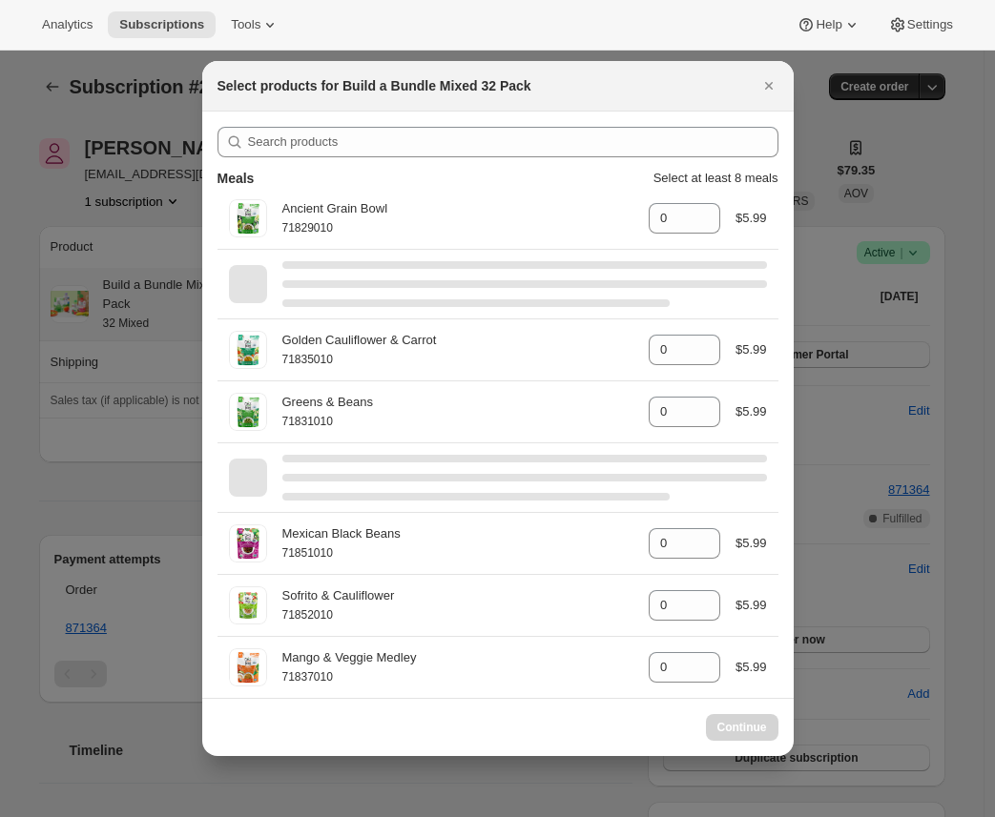
click at [636, 94] on div "Select products for Build a Bundle Mixed 32 Pack" at bounding box center [480, 85] width 526 height 19
click at [773, 84] on icon "Close" at bounding box center [768, 85] width 19 height 19
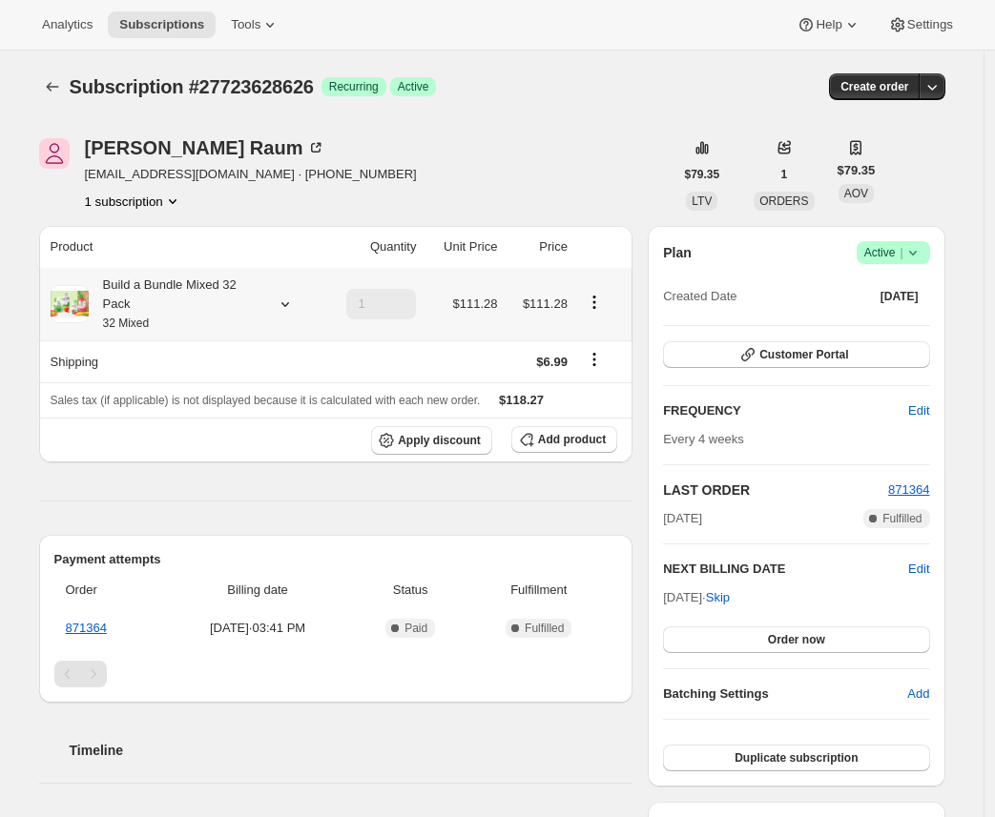
click at [732, 99] on div "Create order" at bounding box center [790, 86] width 308 height 27
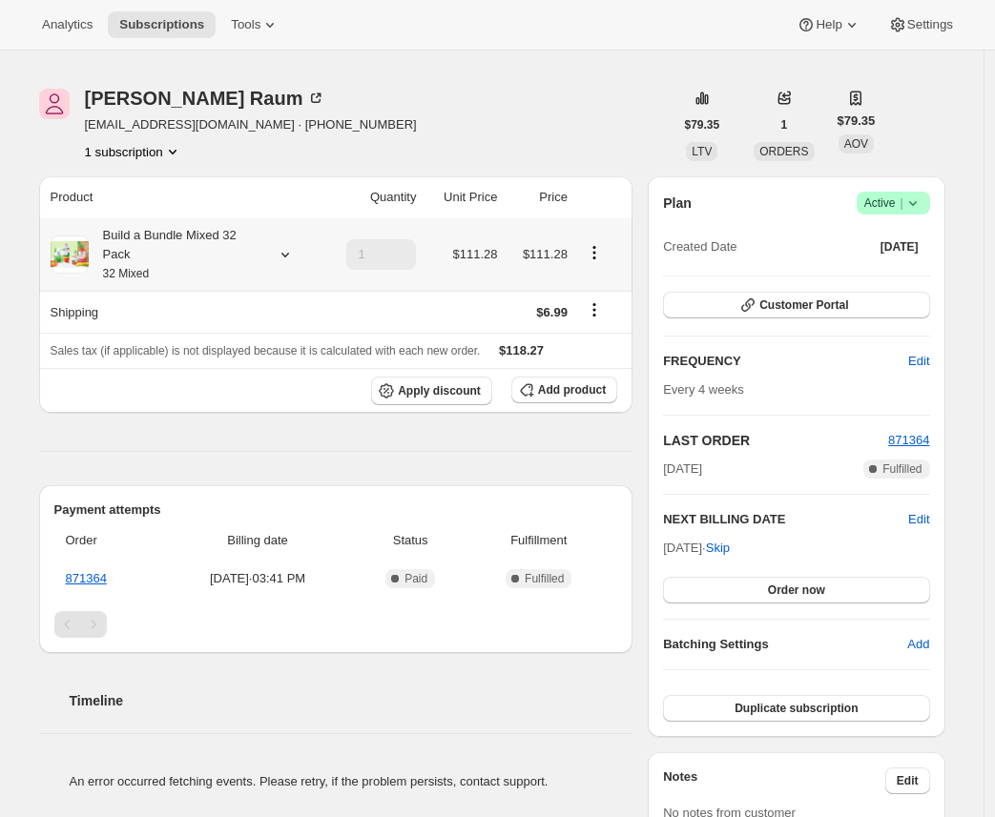
scroll to position [0, 0]
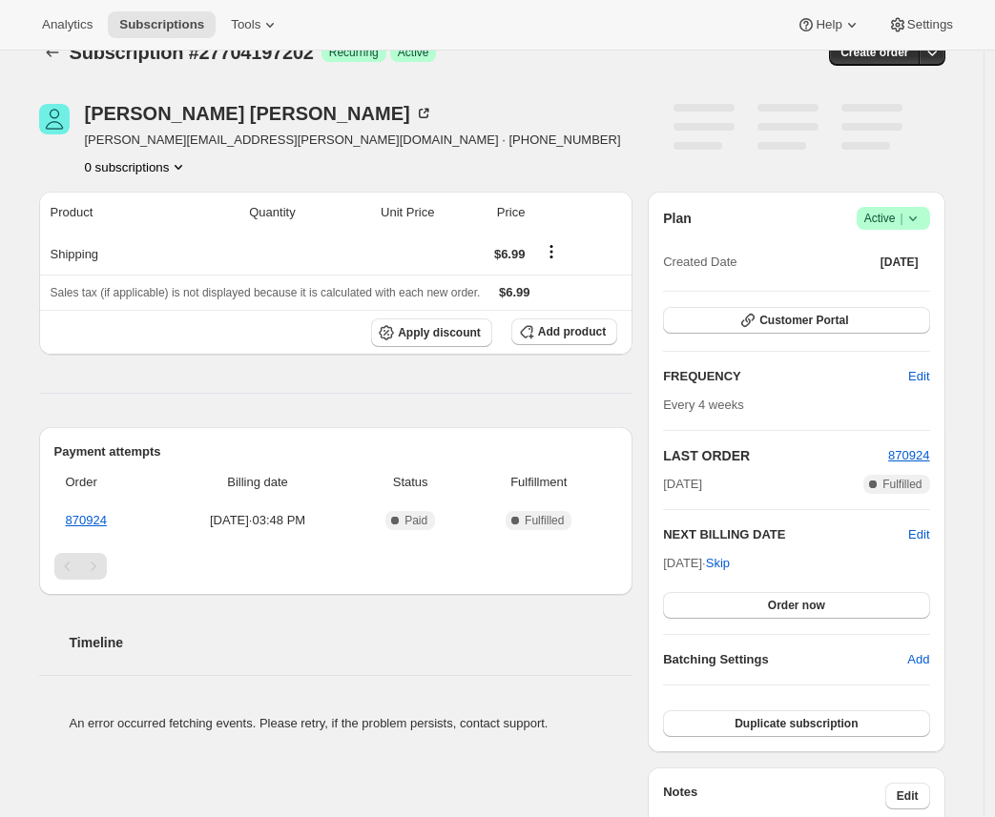
scroll to position [76, 0]
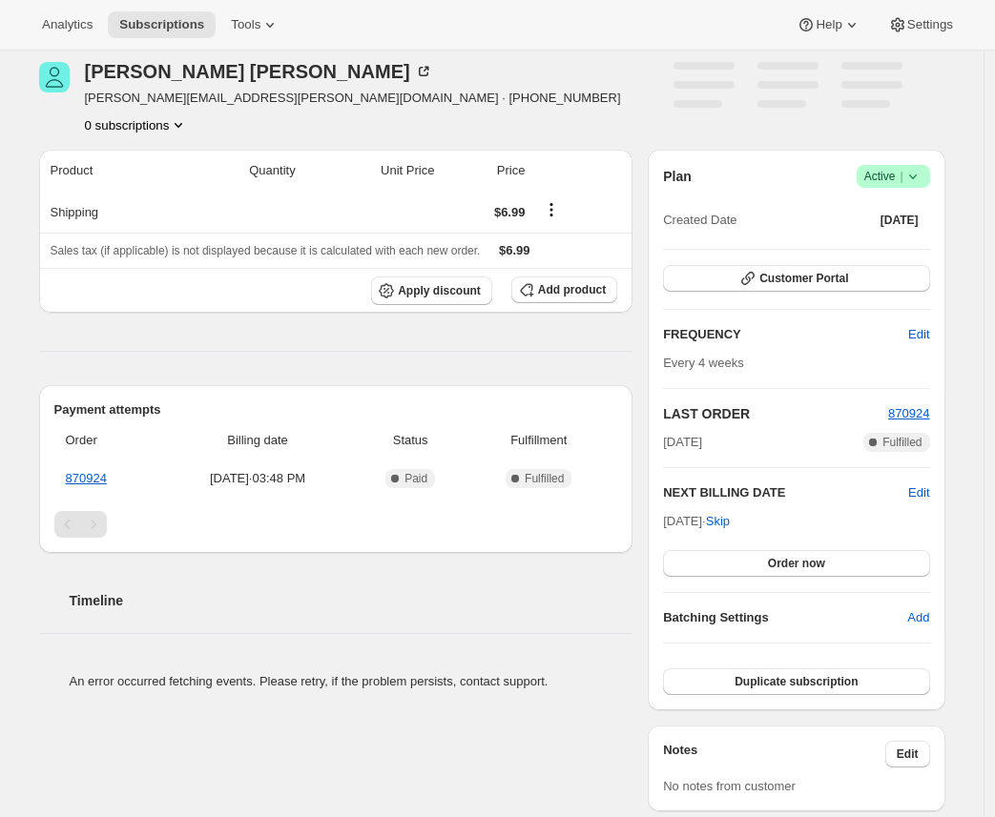
click at [547, 58] on div "[PERSON_NAME] [PERSON_NAME][EMAIL_ADDRESS][PERSON_NAME][DOMAIN_NAME] · [PHONE_N…" at bounding box center [484, 603] width 921 height 1144
